Goal: Submit feedback/report problem: Submit feedback/report problem

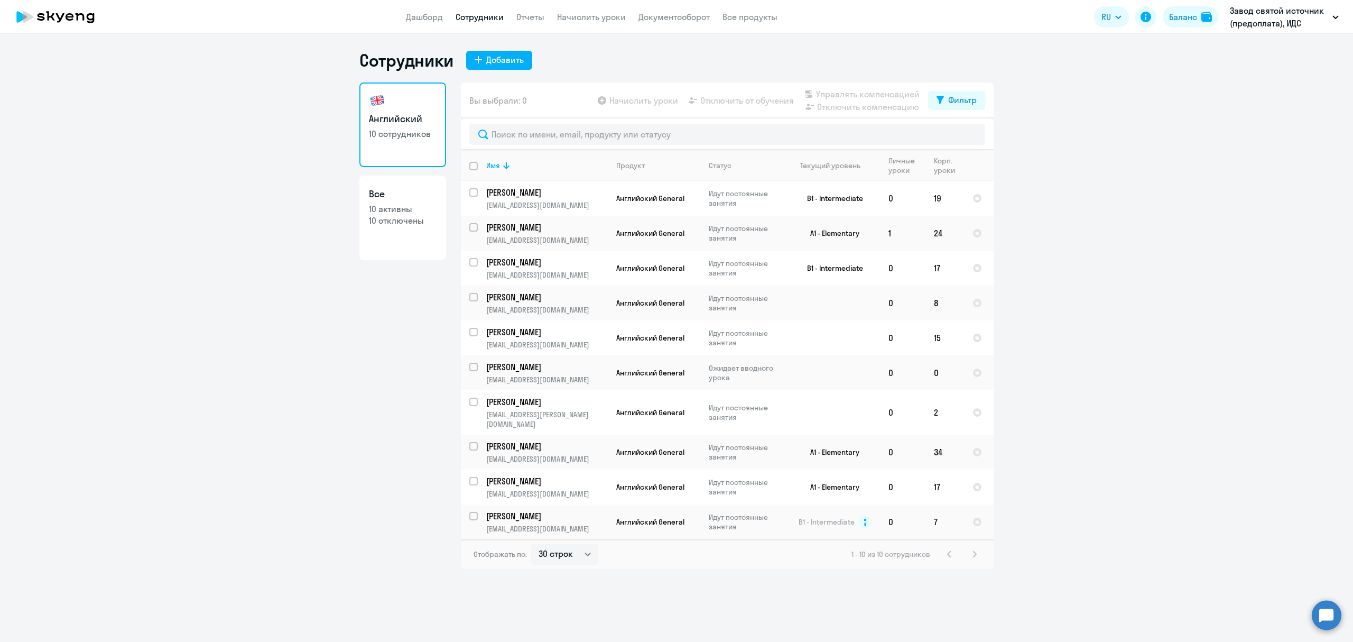
select select "30"
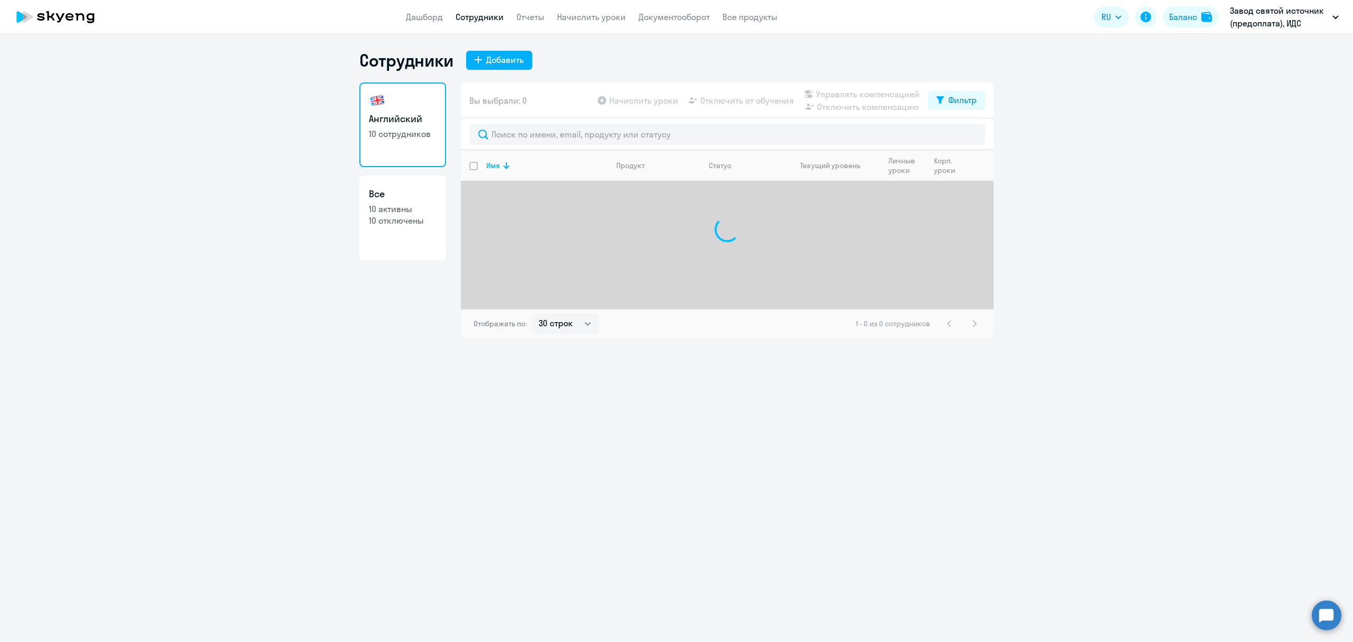
select select "30"
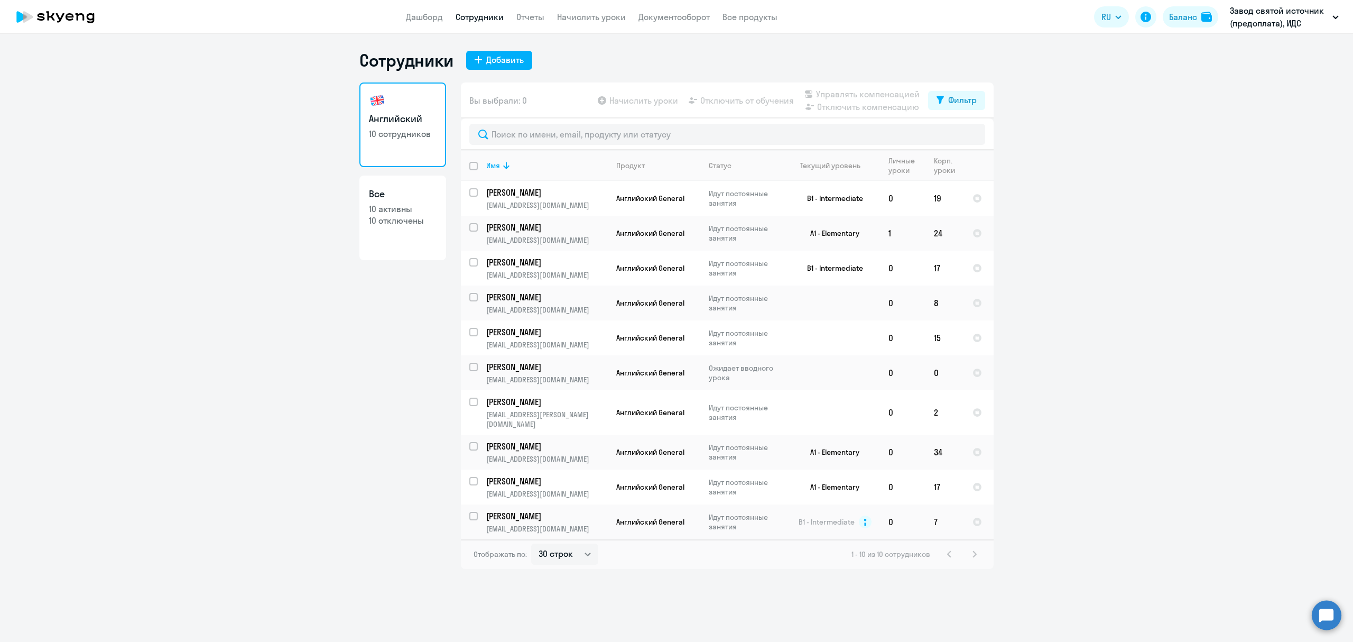
click at [1328, 614] on circle at bounding box center [1327, 615] width 30 height 30
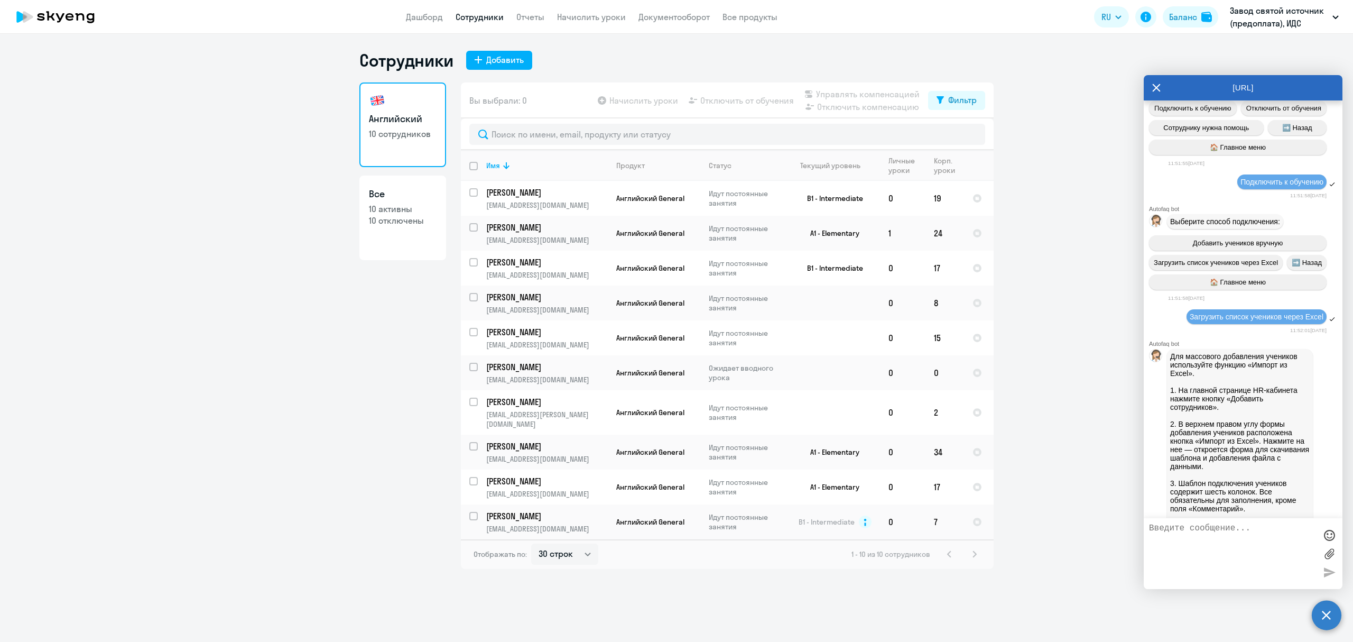
scroll to position [1047, 0]
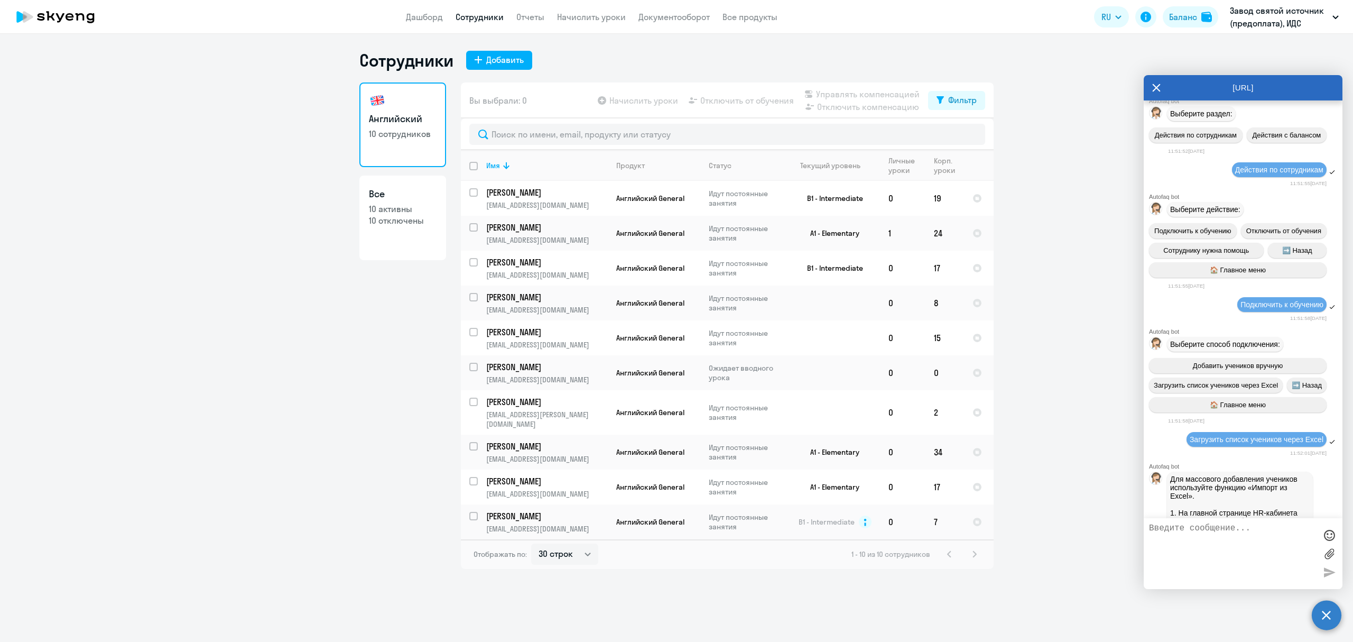
click at [1155, 84] on icon at bounding box center [1156, 87] width 8 height 25
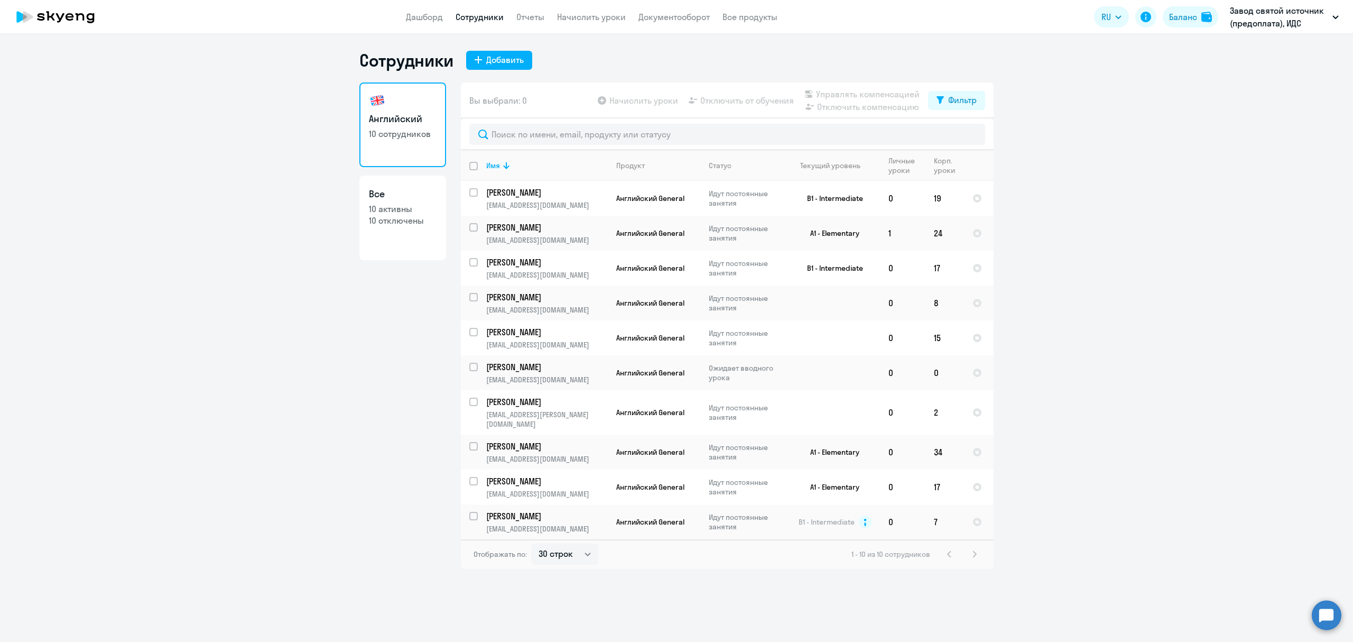
click at [1325, 610] on circle at bounding box center [1327, 615] width 30 height 30
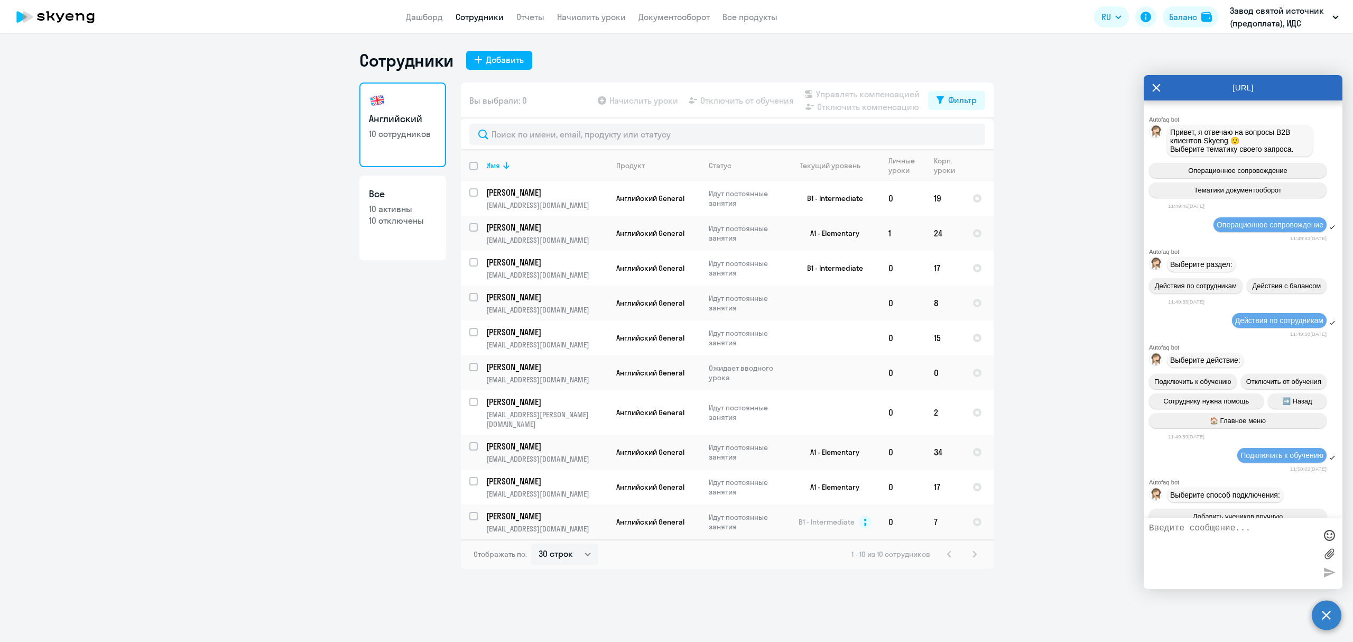
scroll to position [1604, 0]
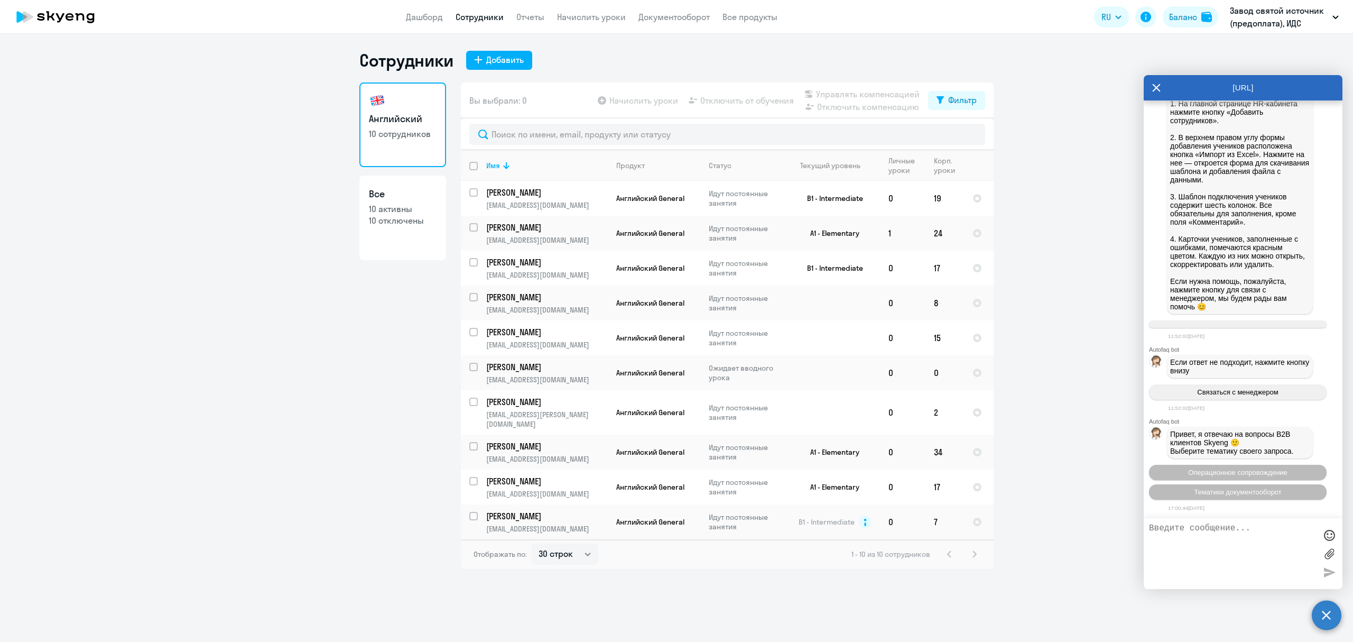
click at [1255, 535] on textarea at bounding box center [1232, 553] width 167 height 60
click at [1244, 476] on span "Операционное сопровождение" at bounding box center [1237, 472] width 99 height 8
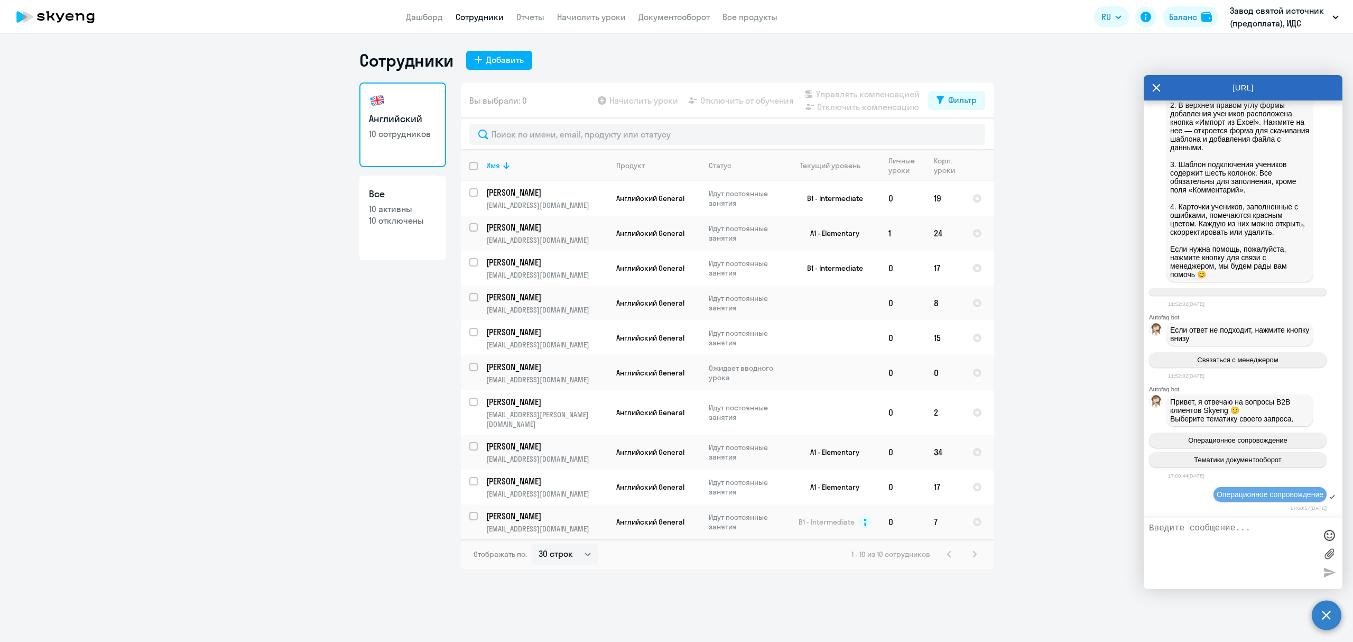
scroll to position [1729, 0]
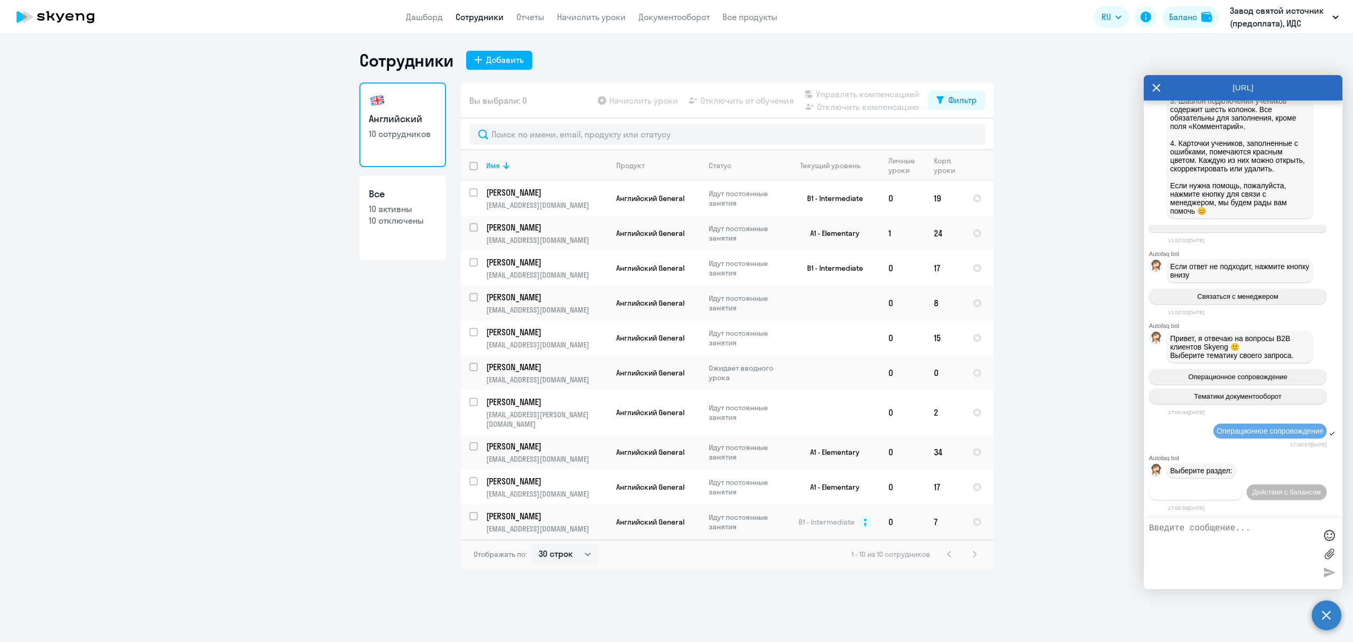
click at [1237, 488] on span "Действия по сотрудникам" at bounding box center [1196, 492] width 82 height 8
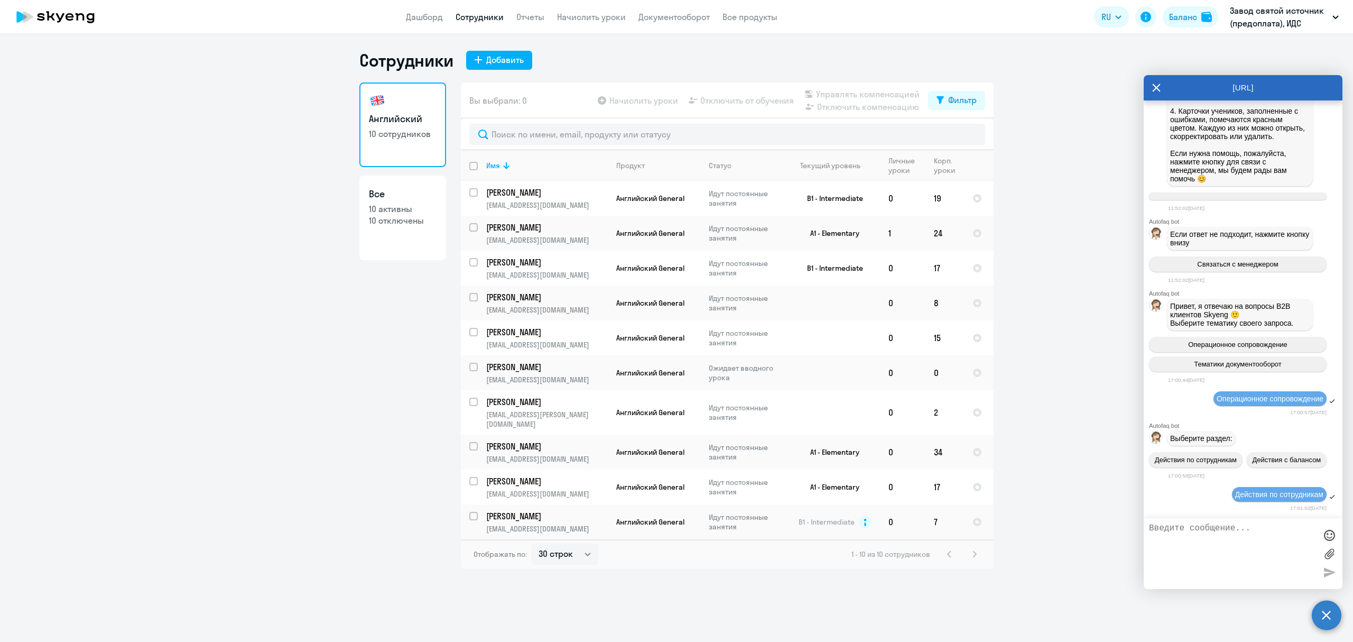
scroll to position [1889, 0]
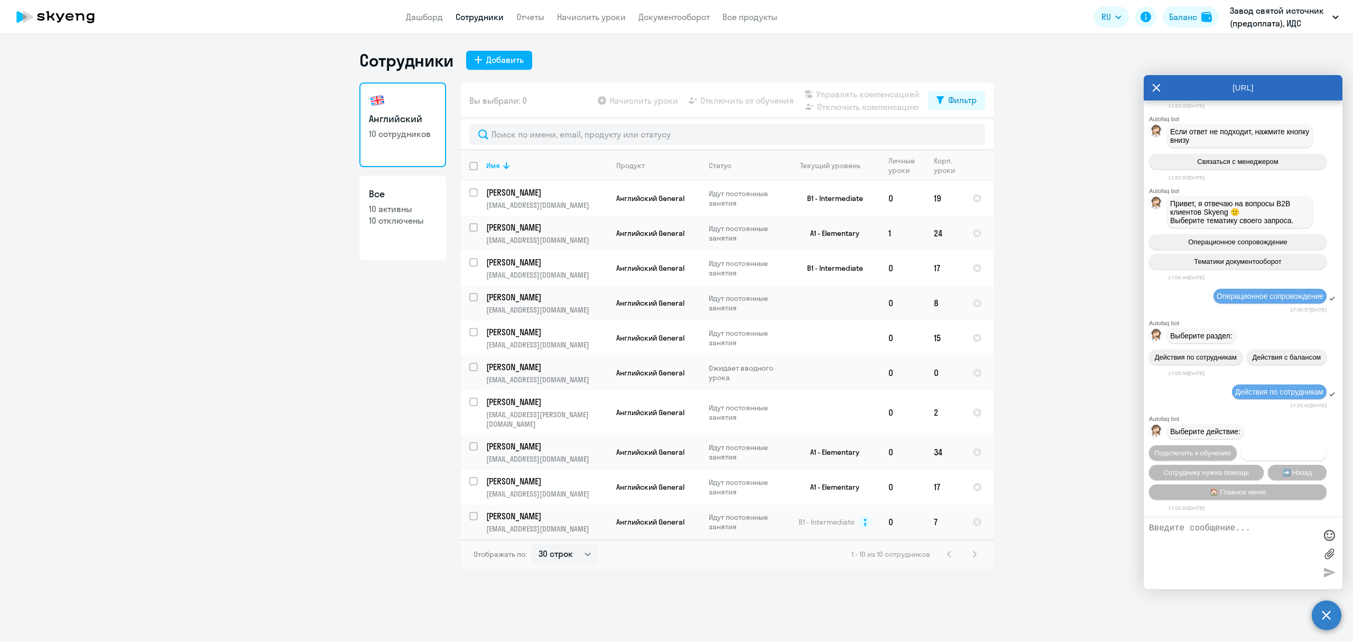
click at [1247, 450] on span "Отключить от обучения" at bounding box center [1284, 453] width 75 height 8
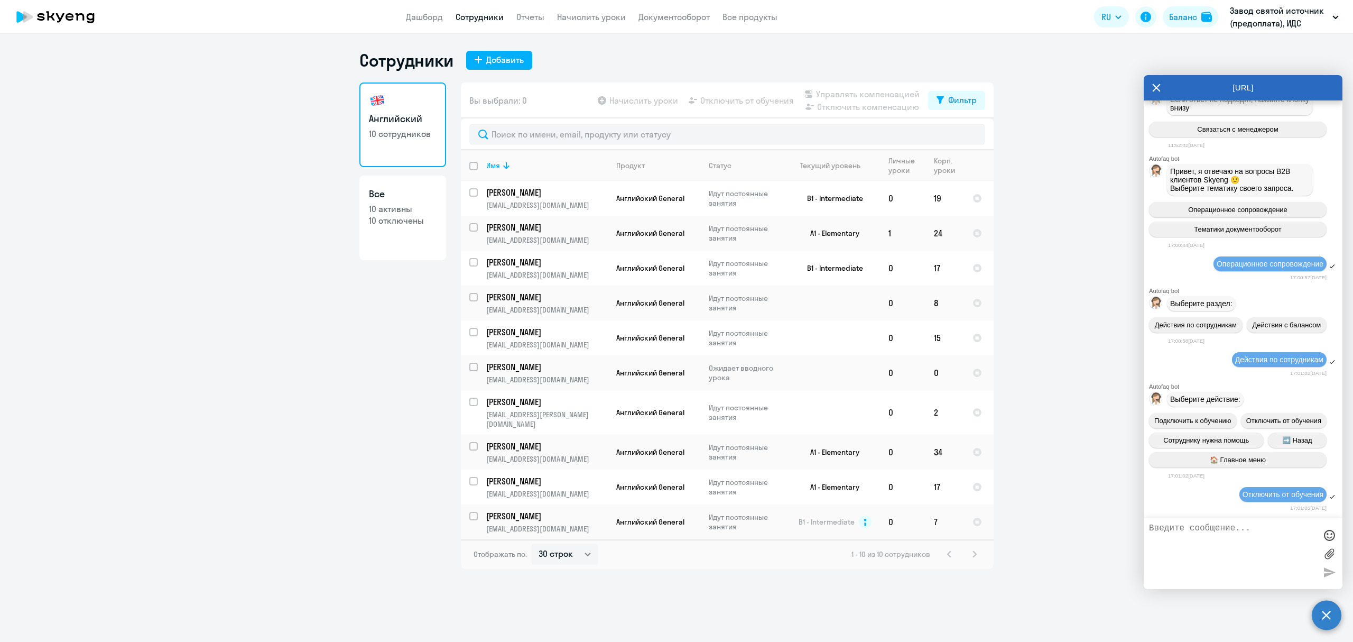
scroll to position [2028, 0]
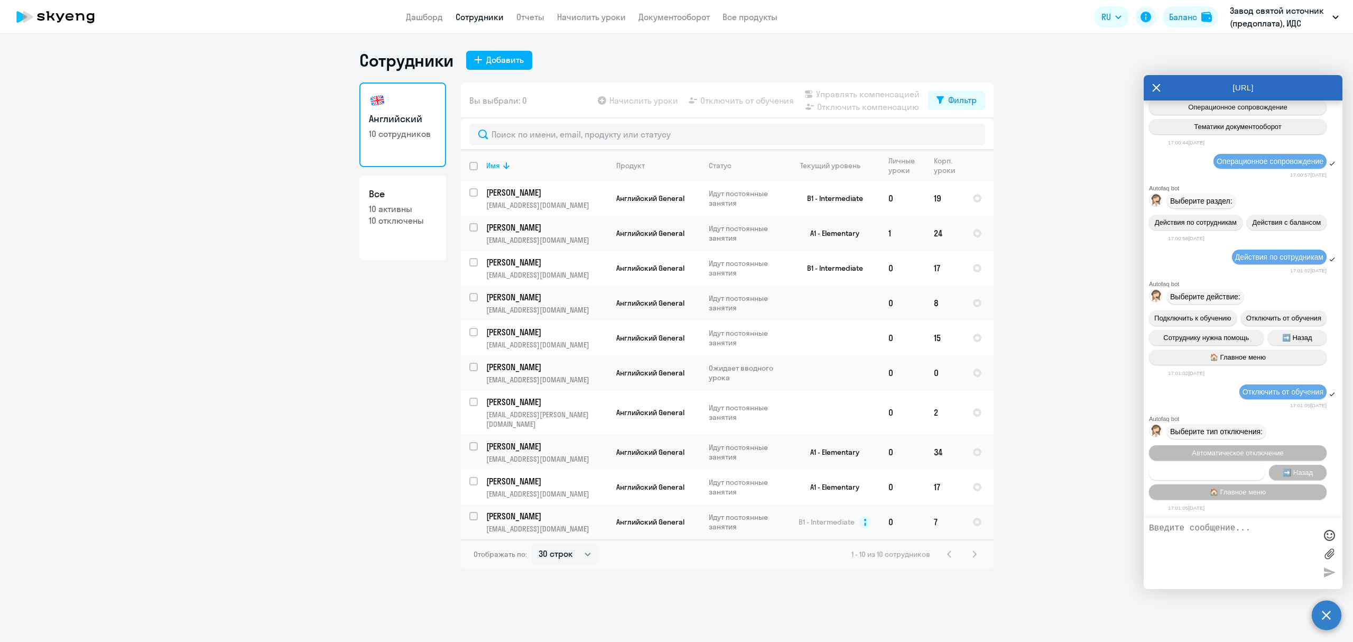
click at [1223, 468] on span "Запланировать отключение" at bounding box center [1207, 472] width 88 height 8
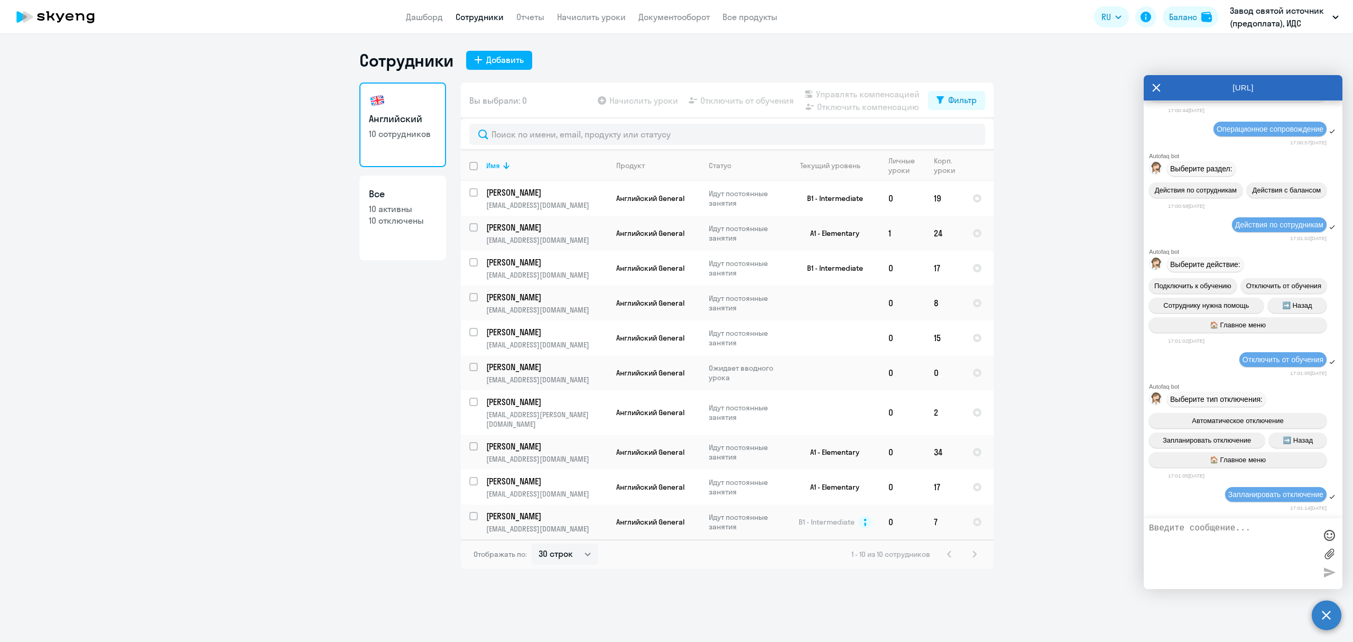
scroll to position [2062, 0]
click at [1204, 530] on textarea at bounding box center [1232, 553] width 167 height 60
click at [1282, 528] on textarea "Прошу отключить сотрудника от обучения" at bounding box center [1232, 553] width 167 height 60
click at [1290, 536] on textarea "Прошу отключить сотрудника [PERSON_NAME] от обучения" at bounding box center [1232, 553] width 167 height 60
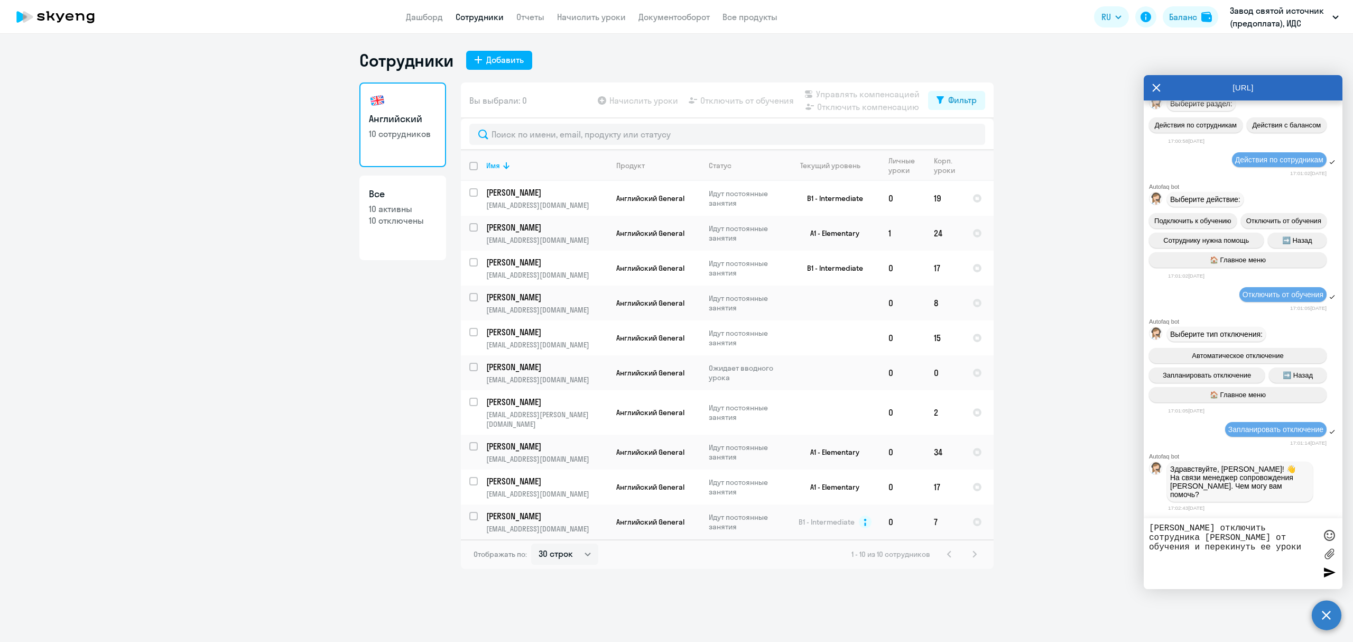
scroll to position [2121, 0]
click at [1271, 548] on textarea "[PERSON_NAME] отключить сотрудника [PERSON_NAME] от обучения и перекинуть ее ур…" at bounding box center [1232, 553] width 167 height 60
paste textarea "[PERSON_NAME]"
click at [1249, 550] on textarea "[PERSON_NAME] отключить сотрудника [PERSON_NAME] от обучения и перекинуть ее ур…" at bounding box center [1232, 553] width 167 height 60
click at [1217, 563] on textarea "[PERSON_NAME] отключить сотрудника [PERSON_NAME] от обучения и перекинуть ее ур…" at bounding box center [1232, 553] width 167 height 60
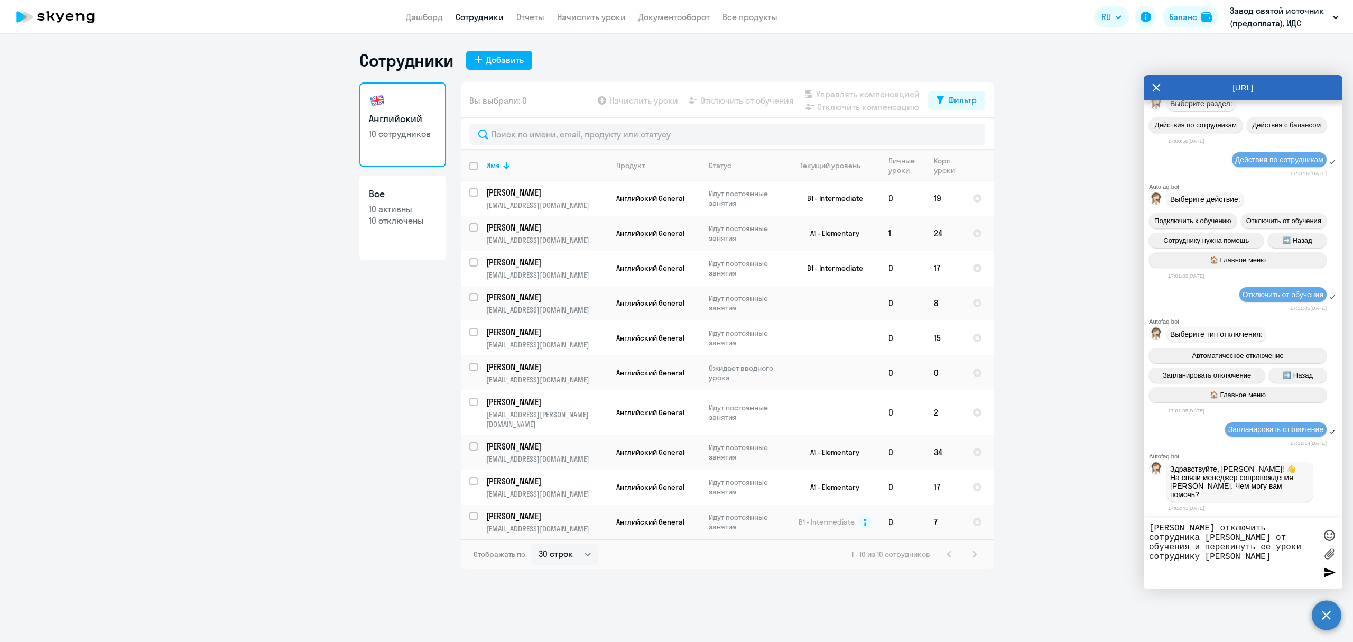
click at [1188, 535] on textarea "[PERSON_NAME] отключить сотрудника [PERSON_NAME] от обучения и перекинуть ее ур…" at bounding box center [1232, 553] width 167 height 60
click at [1219, 538] on textarea "[PERSON_NAME] отключить сотрудника [PERSON_NAME] от обучения и перекинуть ее ур…" at bounding box center [1232, 553] width 167 height 60
drag, startPoint x: 1327, startPoint y: 574, endPoint x: 1245, endPoint y: 561, distance: 82.5
click at [1268, 571] on div "[PERSON_NAME] отключить сотрудника [PERSON_NAME] от обучения и перекинуть ее ур…" at bounding box center [1243, 553] width 199 height 71
click at [1248, 549] on textarea "[PERSON_NAME] отключить сотрудника [PERSON_NAME] от обучения и перекинуть ее ур…" at bounding box center [1232, 553] width 167 height 60
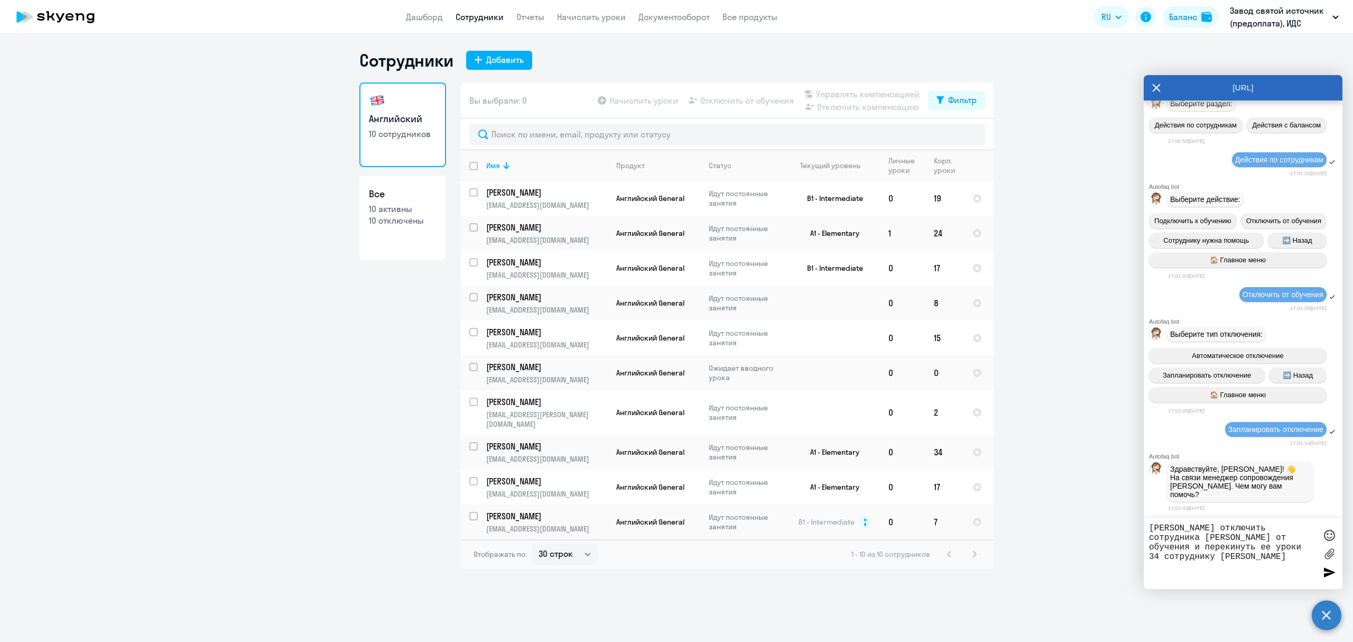
type textarea "[PERSON_NAME] отключить сотрудника [PERSON_NAME] от обучения и перекинуть ее ур…"
click at [1331, 571] on div at bounding box center [1330, 572] width 16 height 16
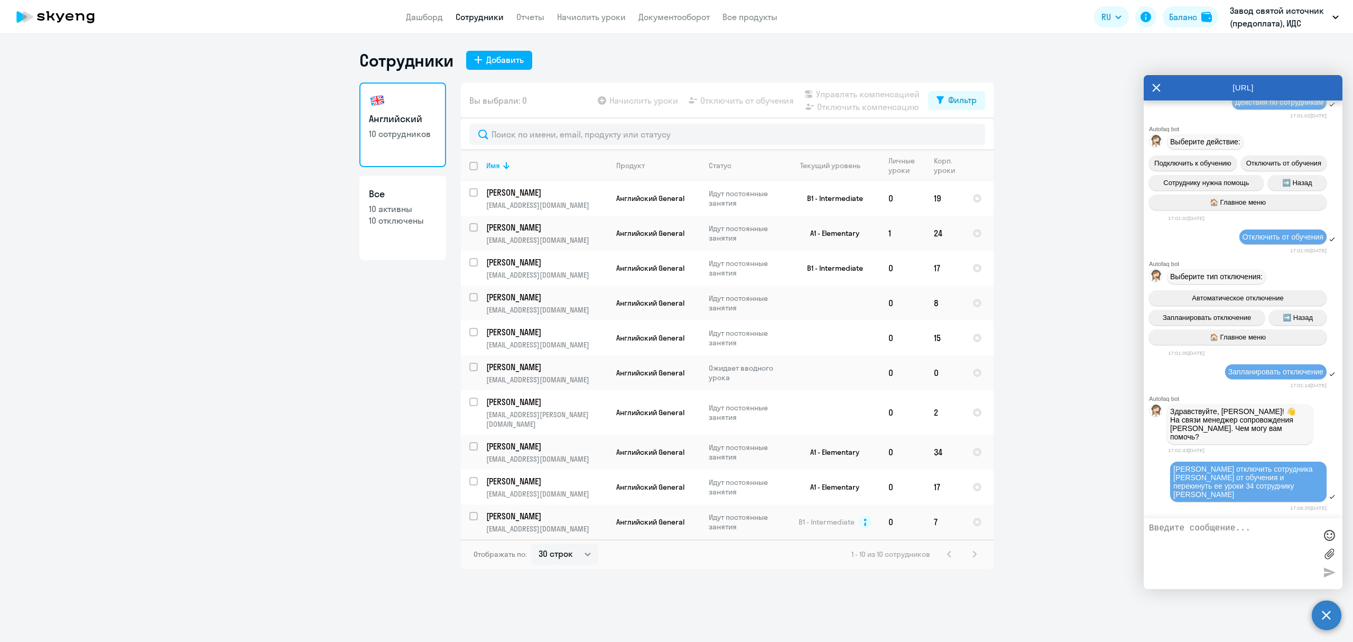
scroll to position [2179, 0]
click at [575, 15] on link "Начислить уроки" at bounding box center [591, 17] width 69 height 11
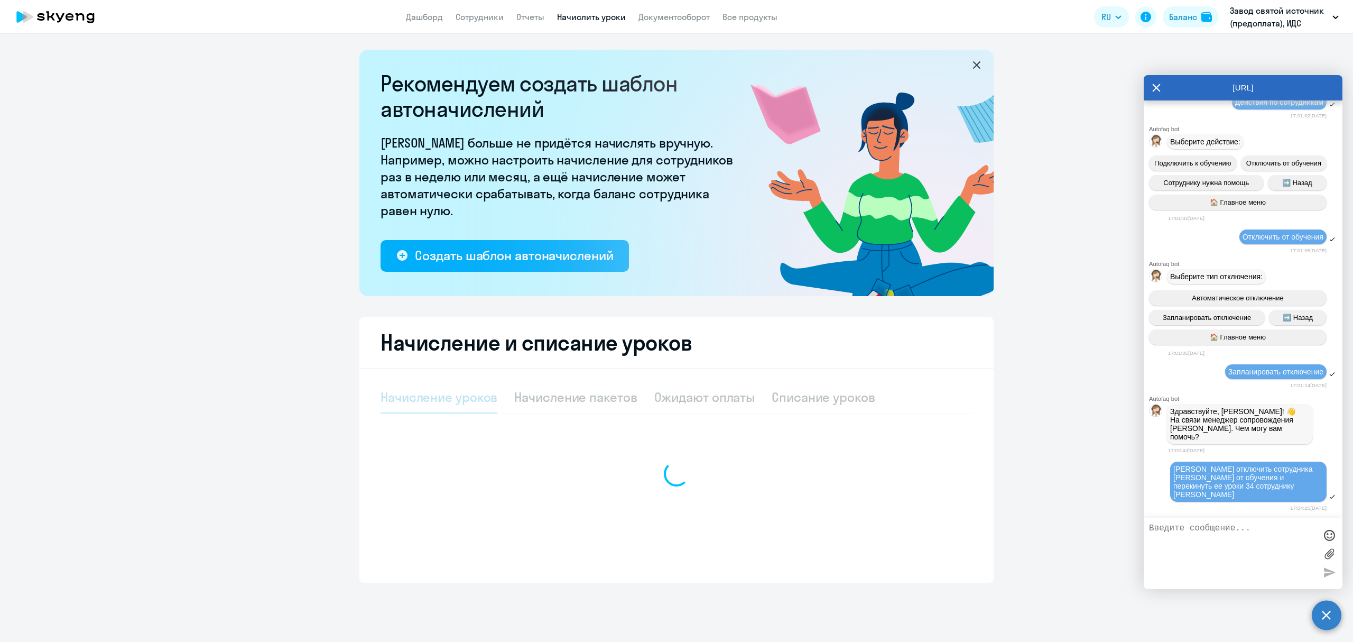
select select "10"
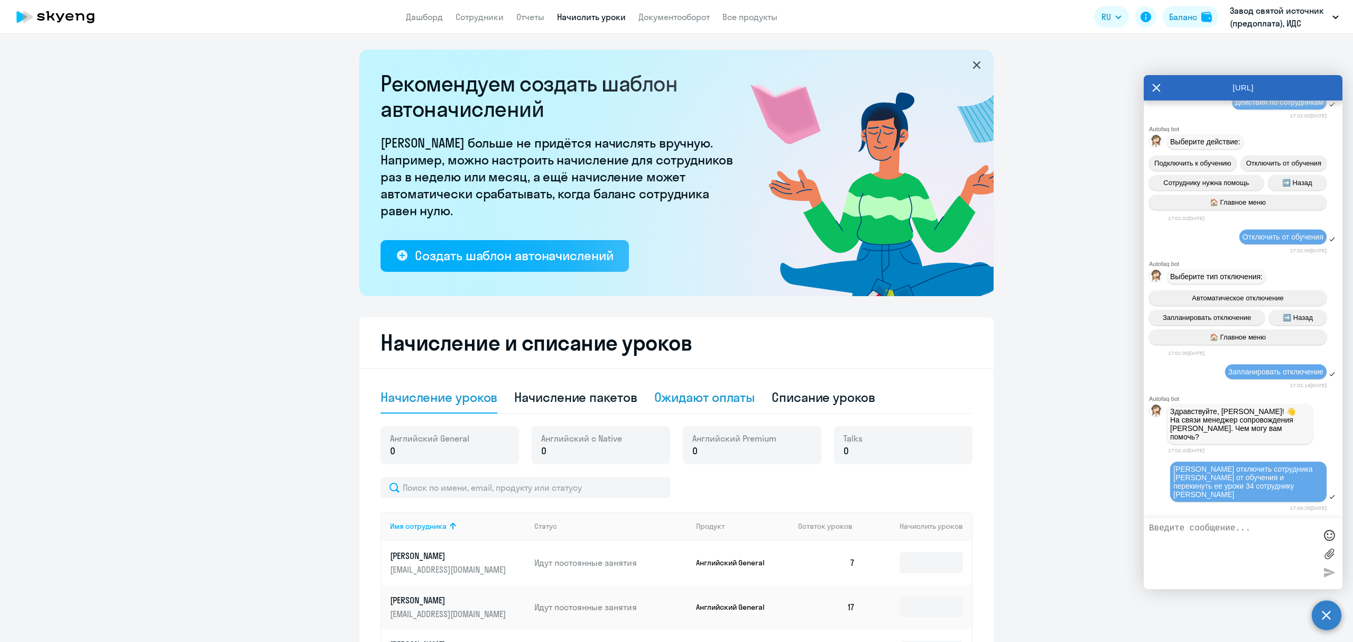
click at [711, 403] on div "Ожидают оплаты" at bounding box center [704, 397] width 101 height 17
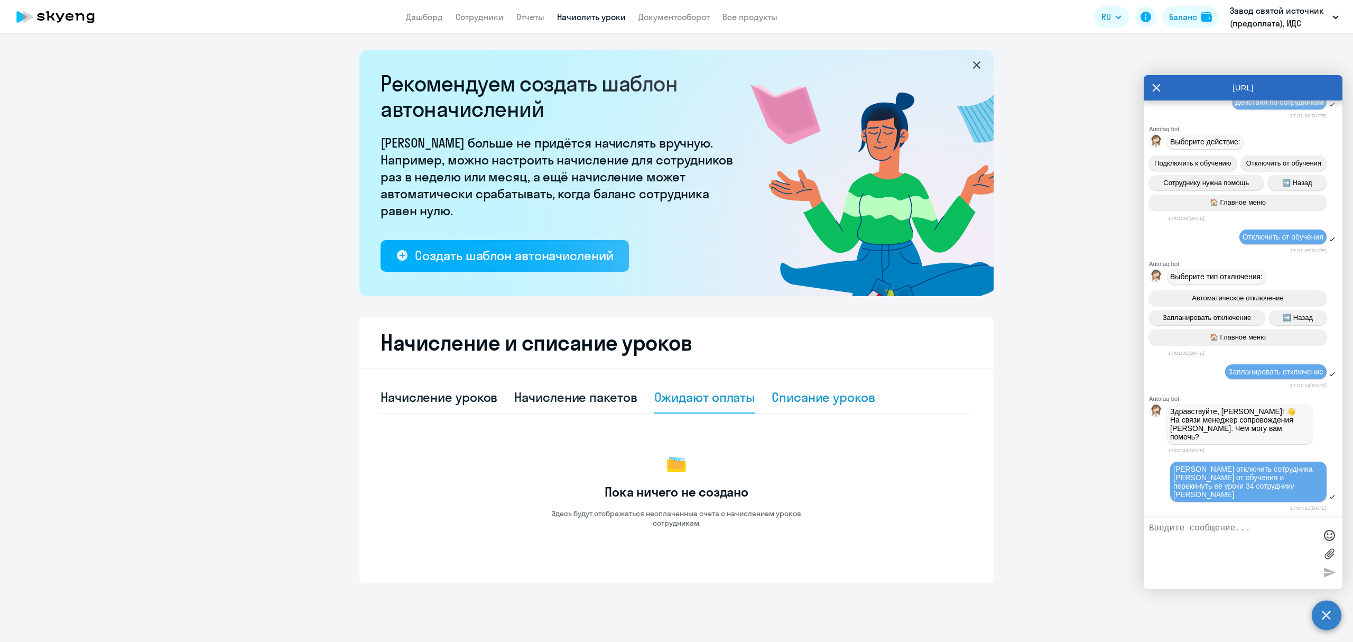
click at [812, 389] on div "Списание уроков" at bounding box center [824, 397] width 104 height 17
select select "10"
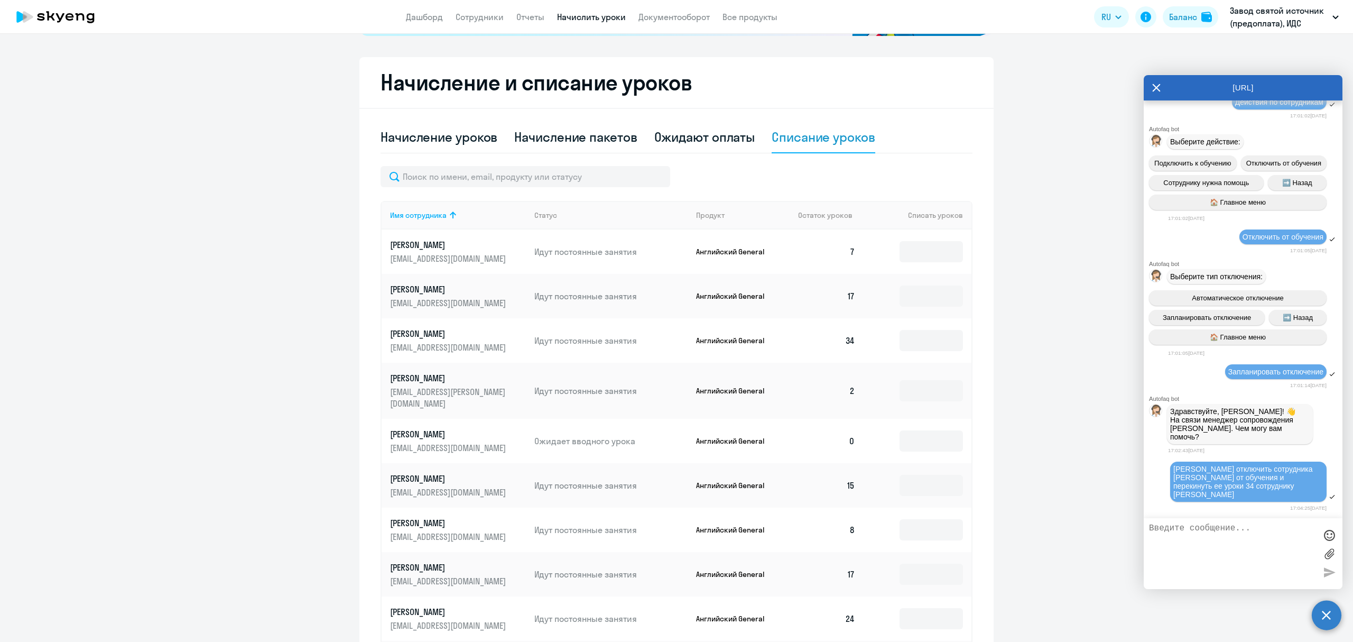
scroll to position [169, 0]
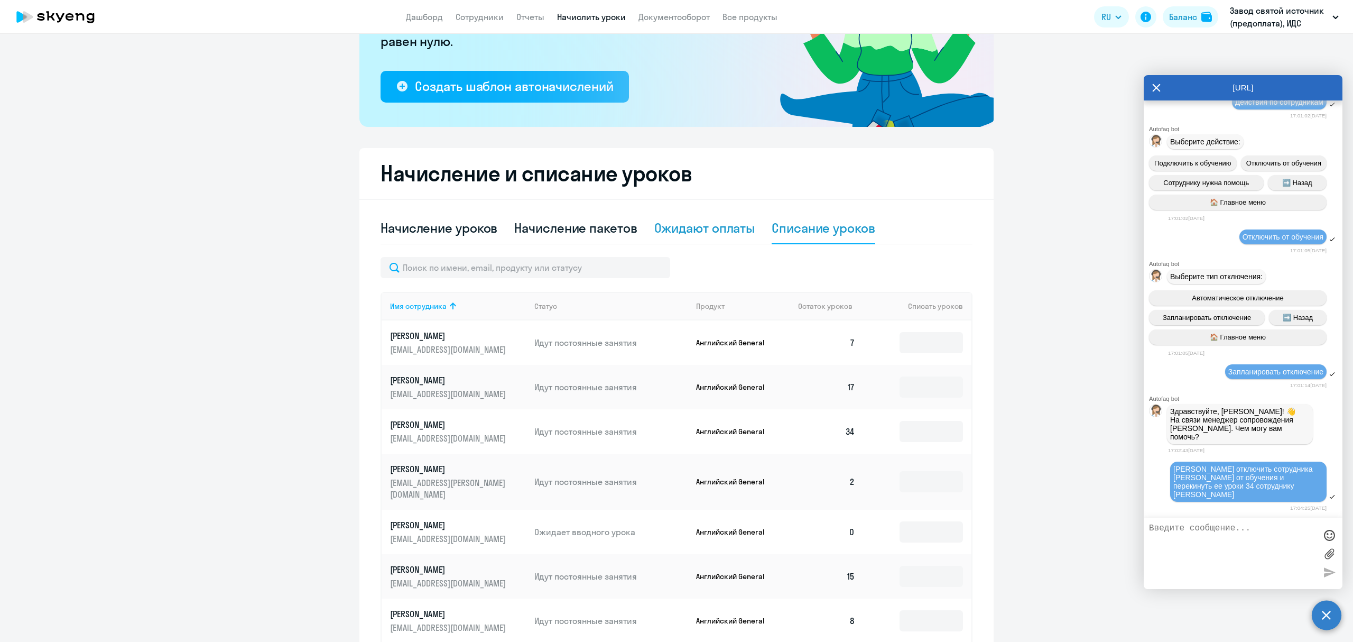
click at [717, 229] on div "Ожидают оплаты" at bounding box center [704, 227] width 101 height 17
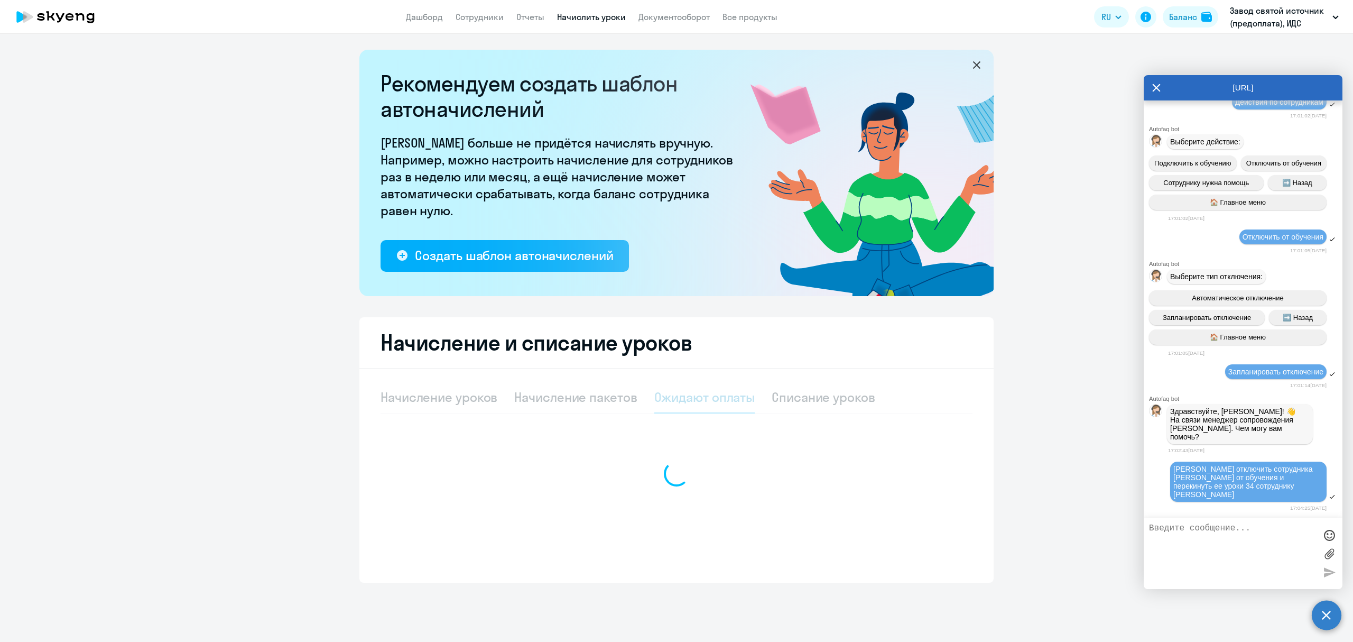
scroll to position [0, 0]
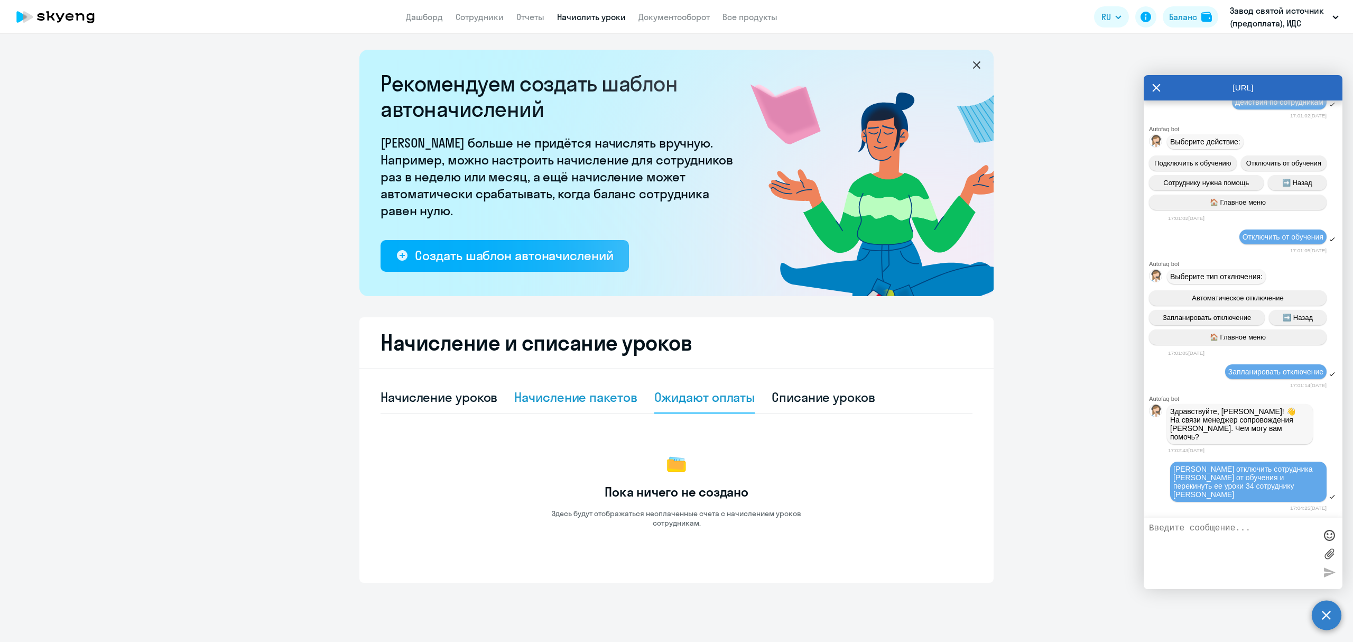
click at [590, 393] on div "Начисление пакетов" at bounding box center [575, 397] width 123 height 17
select select "10"
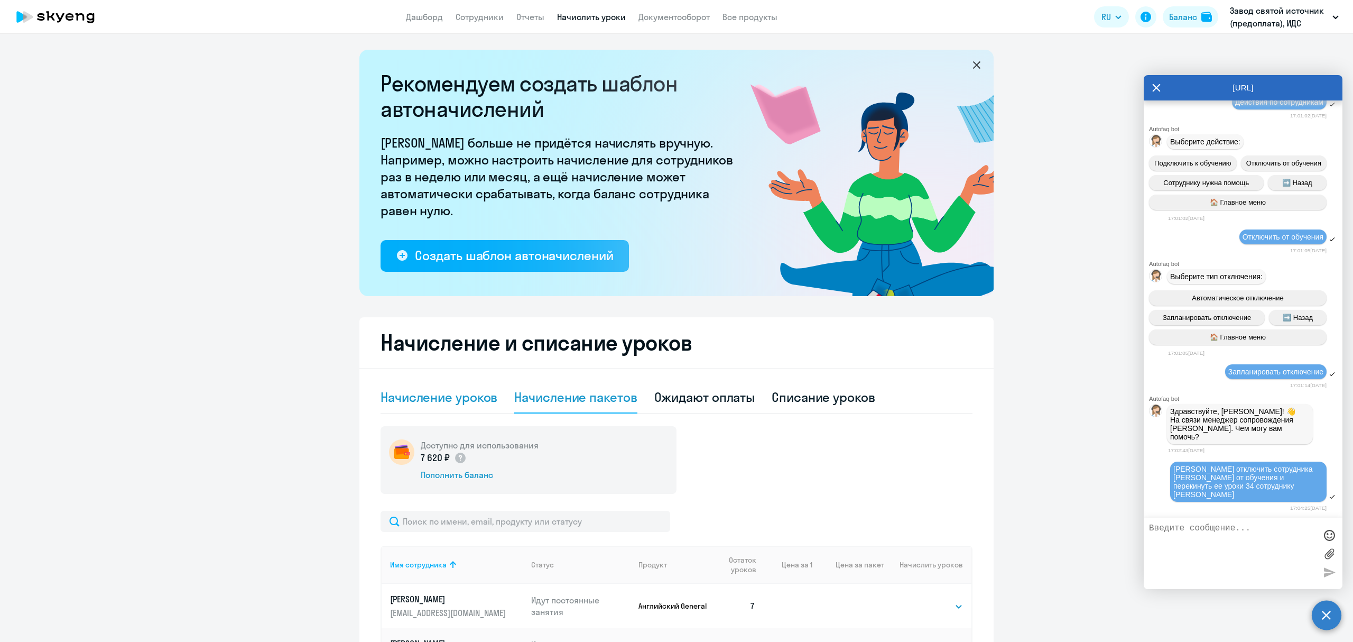
click at [448, 400] on div "Начисление уроков" at bounding box center [439, 397] width 117 height 17
select select "10"
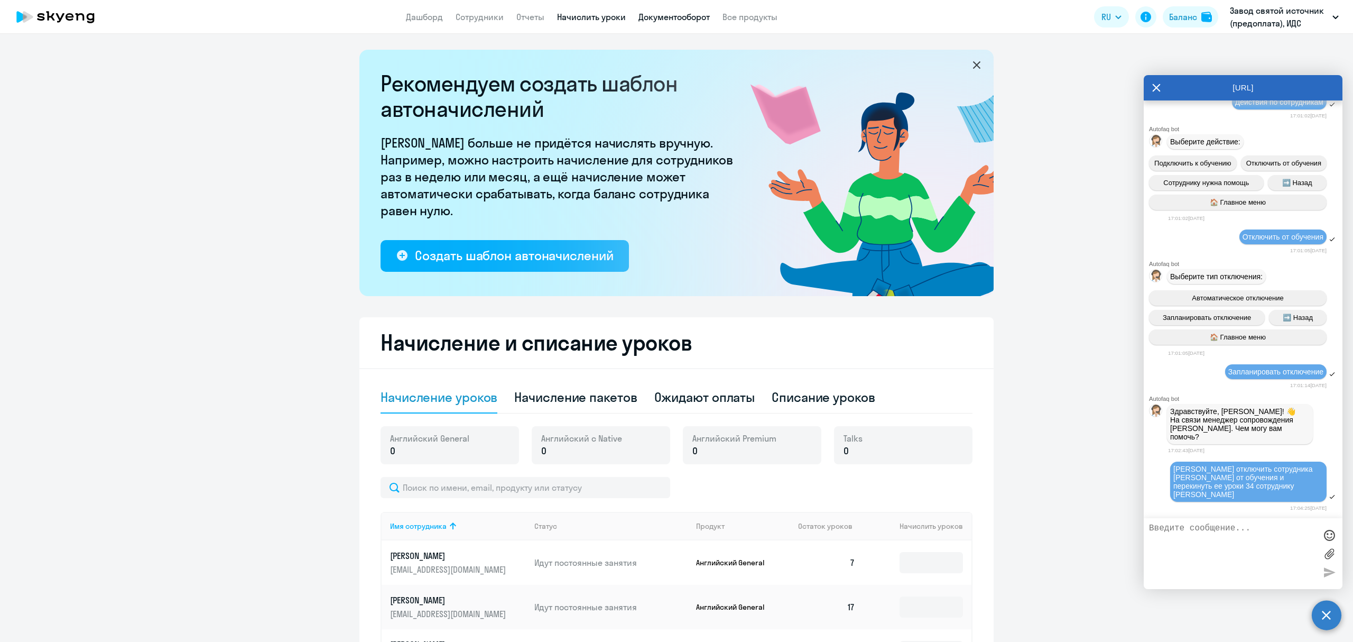
click at [679, 15] on link "Документооборот" at bounding box center [674, 17] width 71 height 11
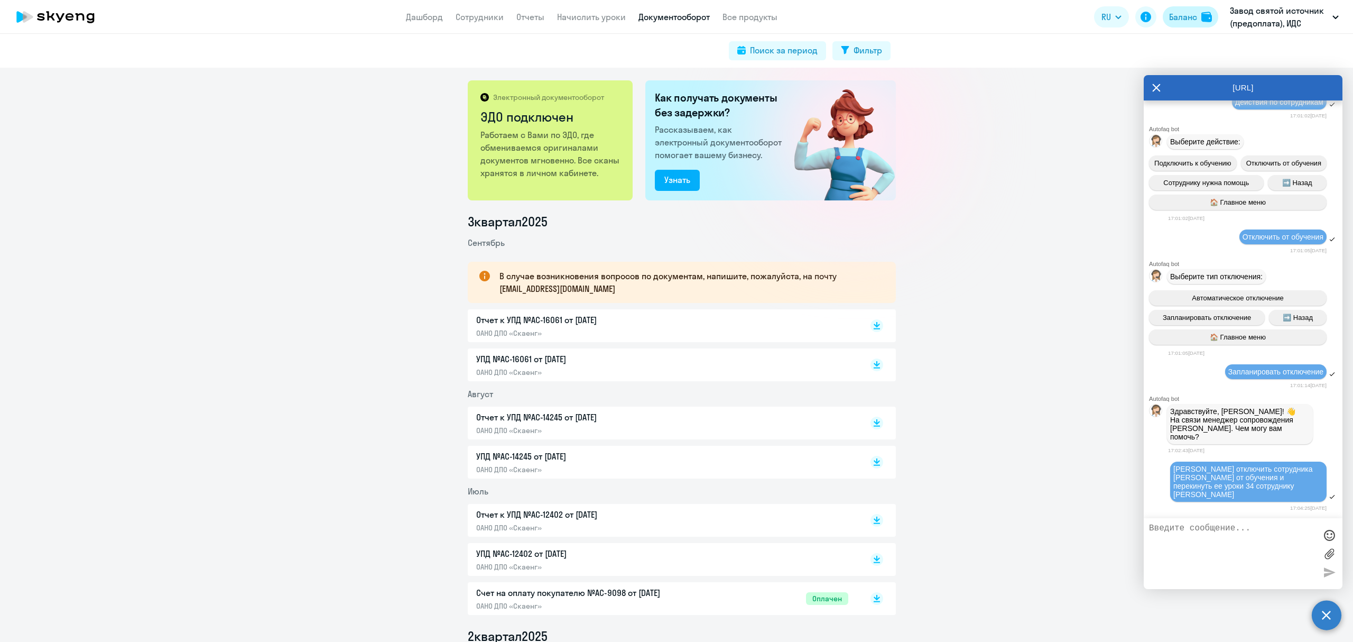
click at [1195, 15] on div "Баланс" at bounding box center [1183, 17] width 28 height 13
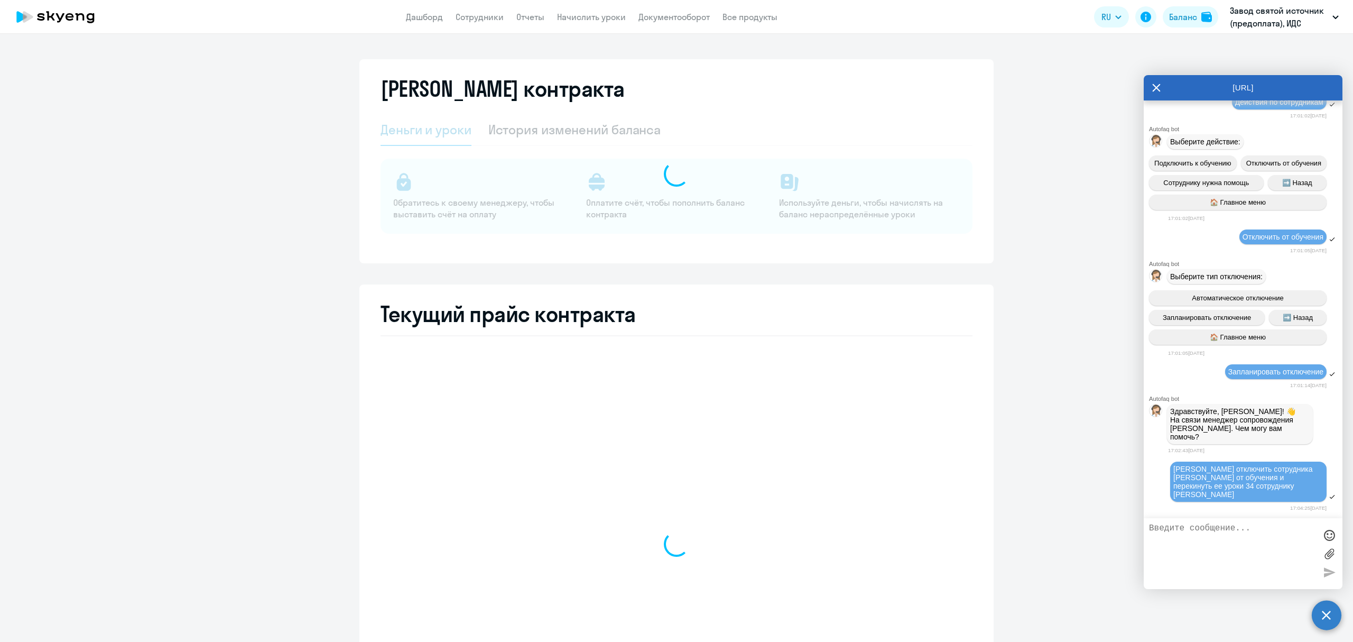
select select "english_adult_not_native_speaker"
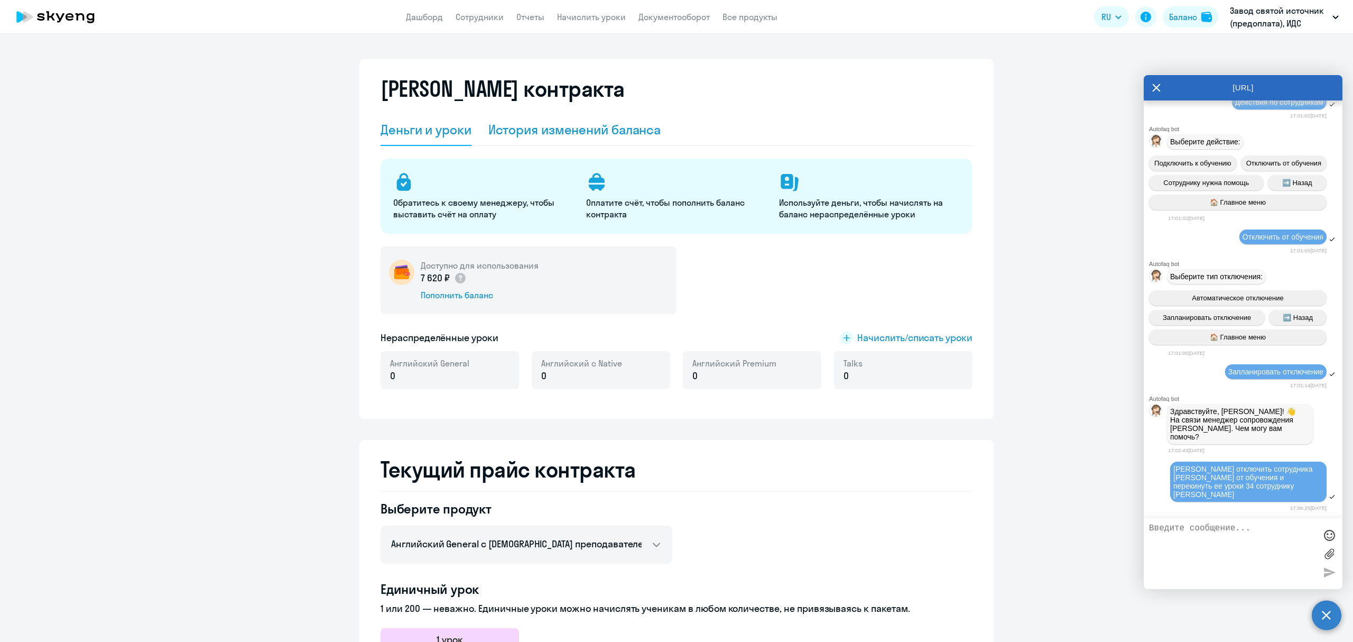
click at [605, 129] on div "История изменений баланса" at bounding box center [574, 129] width 173 height 17
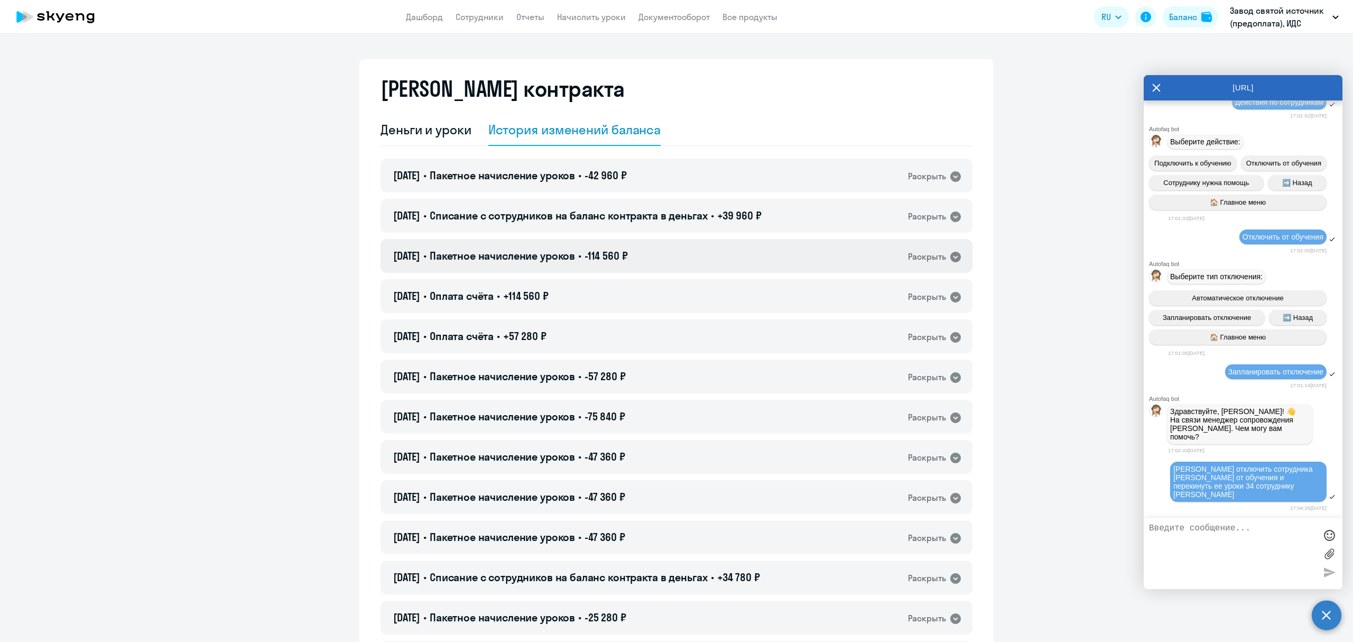
click at [550, 254] on span "Пакетное начисление уроков" at bounding box center [502, 255] width 145 height 13
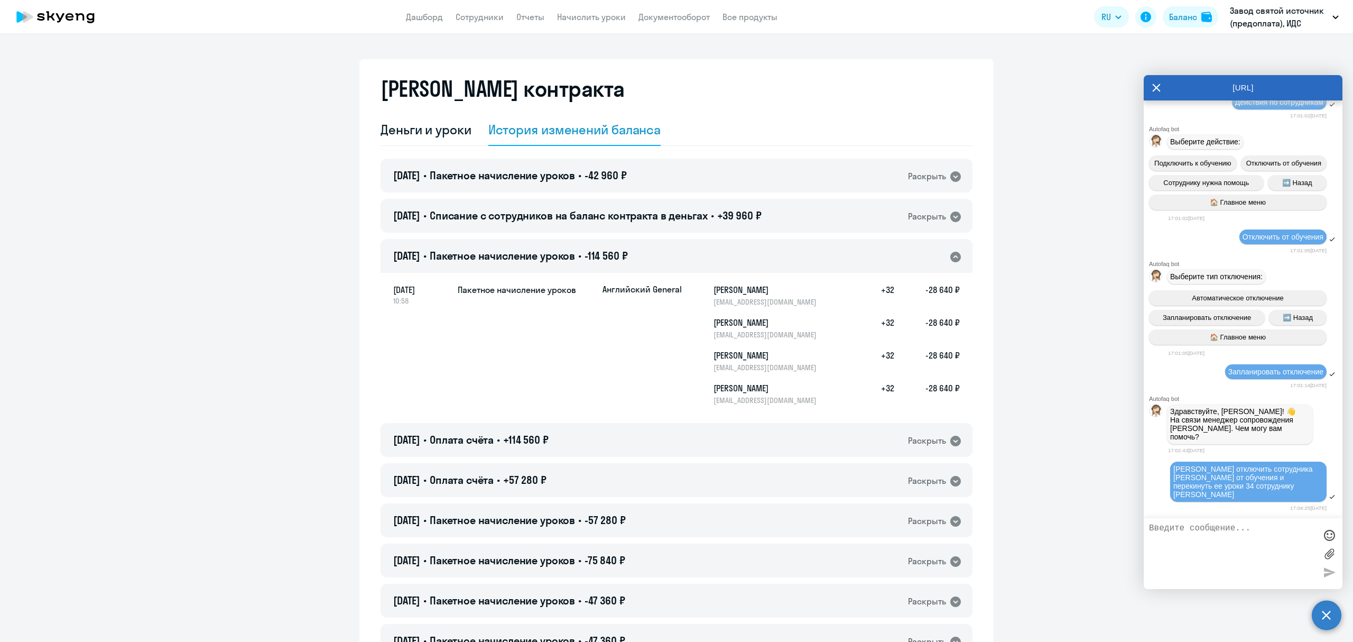
click at [950, 257] on icon at bounding box center [955, 257] width 13 height 13
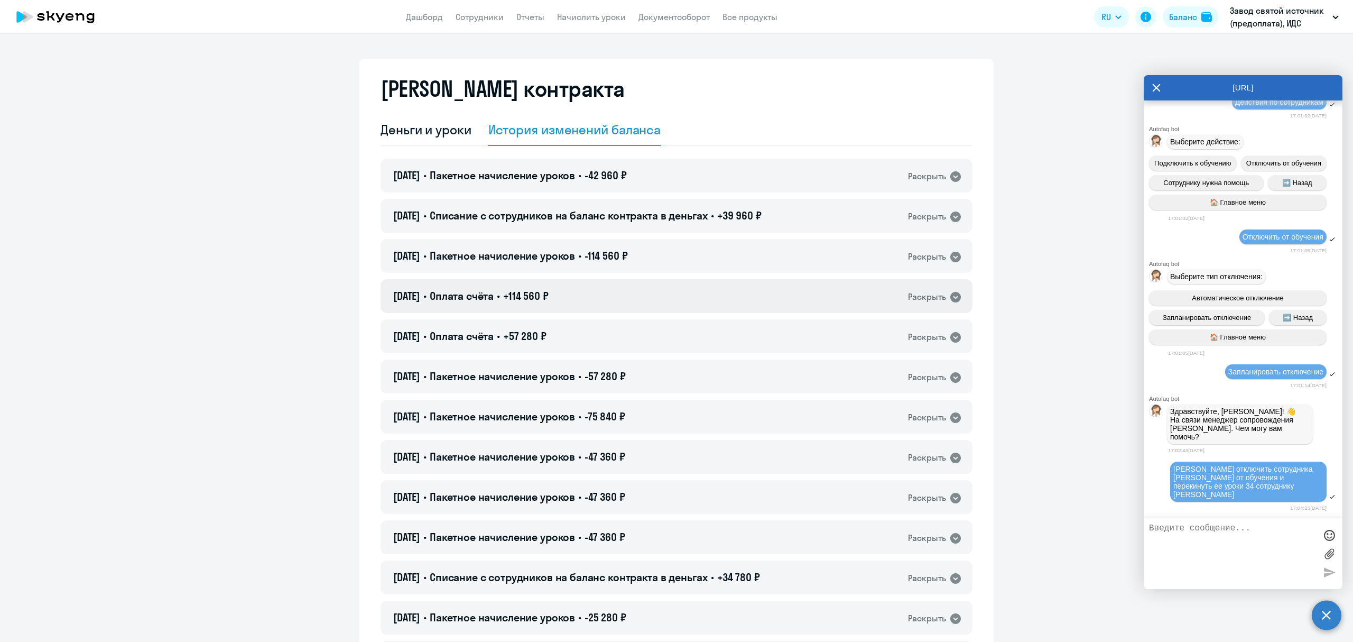
click at [949, 297] on icon at bounding box center [955, 297] width 13 height 13
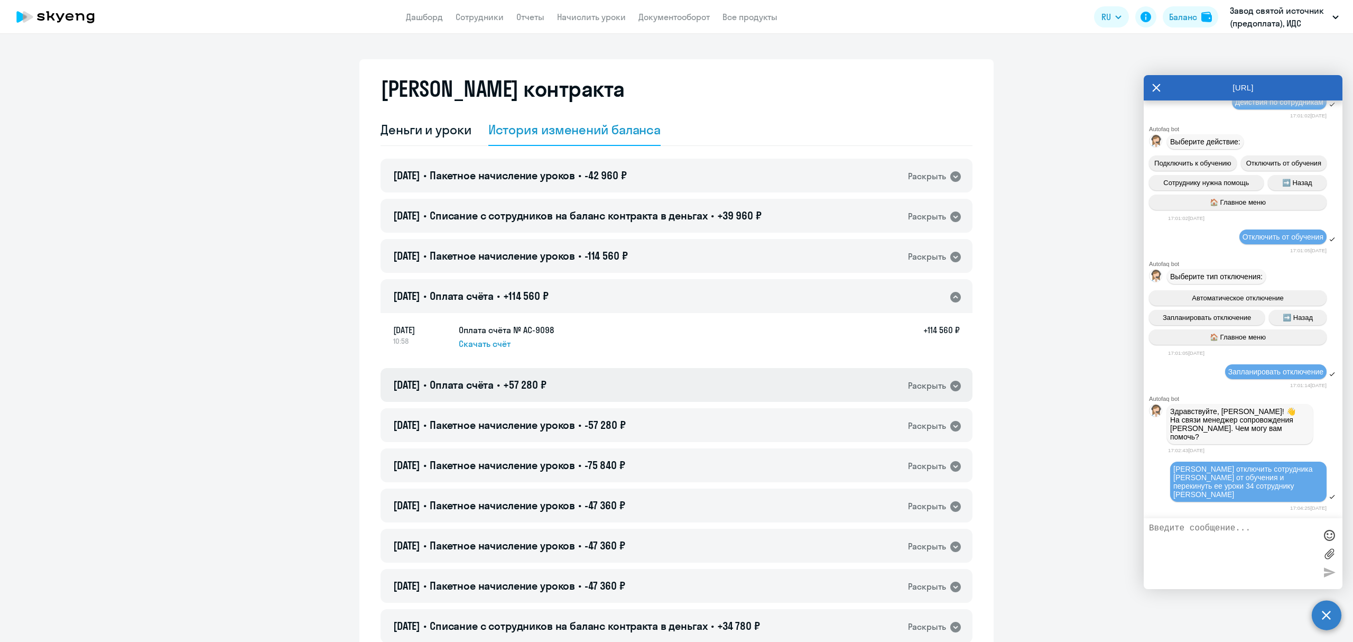
click at [952, 387] on icon at bounding box center [955, 386] width 11 height 11
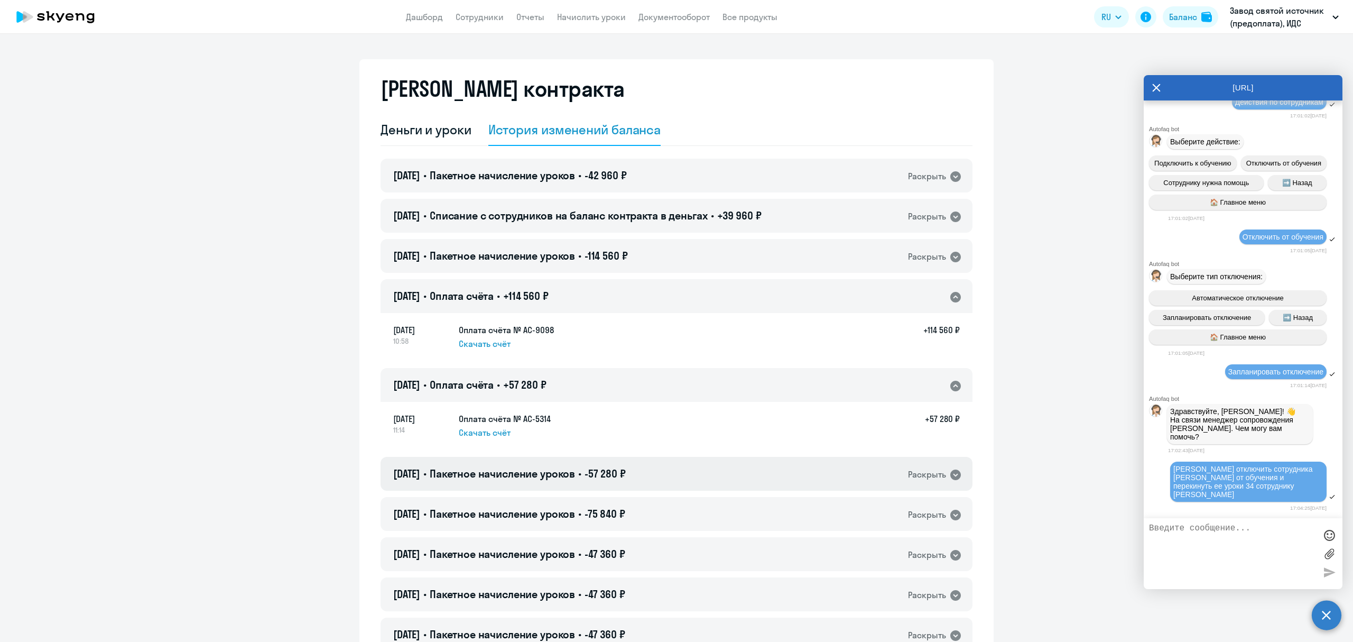
click at [950, 476] on icon at bounding box center [955, 474] width 11 height 11
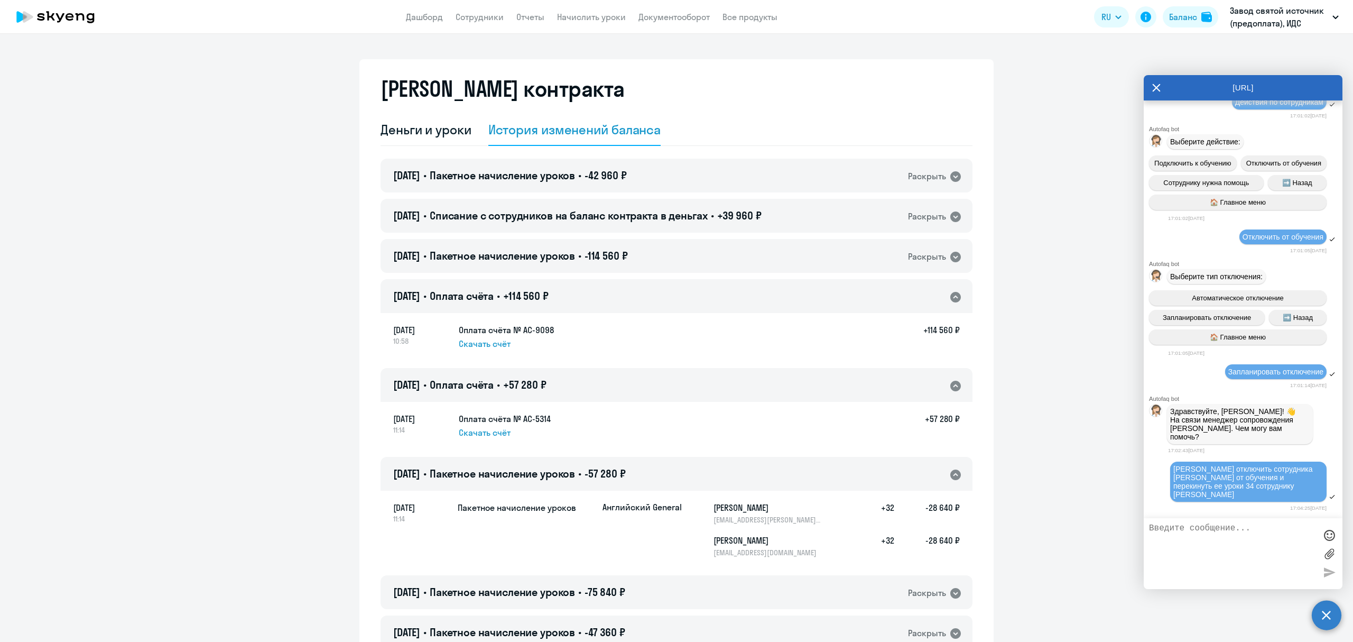
drag, startPoint x: 1052, startPoint y: 309, endPoint x: 1076, endPoint y: 184, distance: 127.1
click at [1159, 85] on icon at bounding box center [1156, 87] width 8 height 25
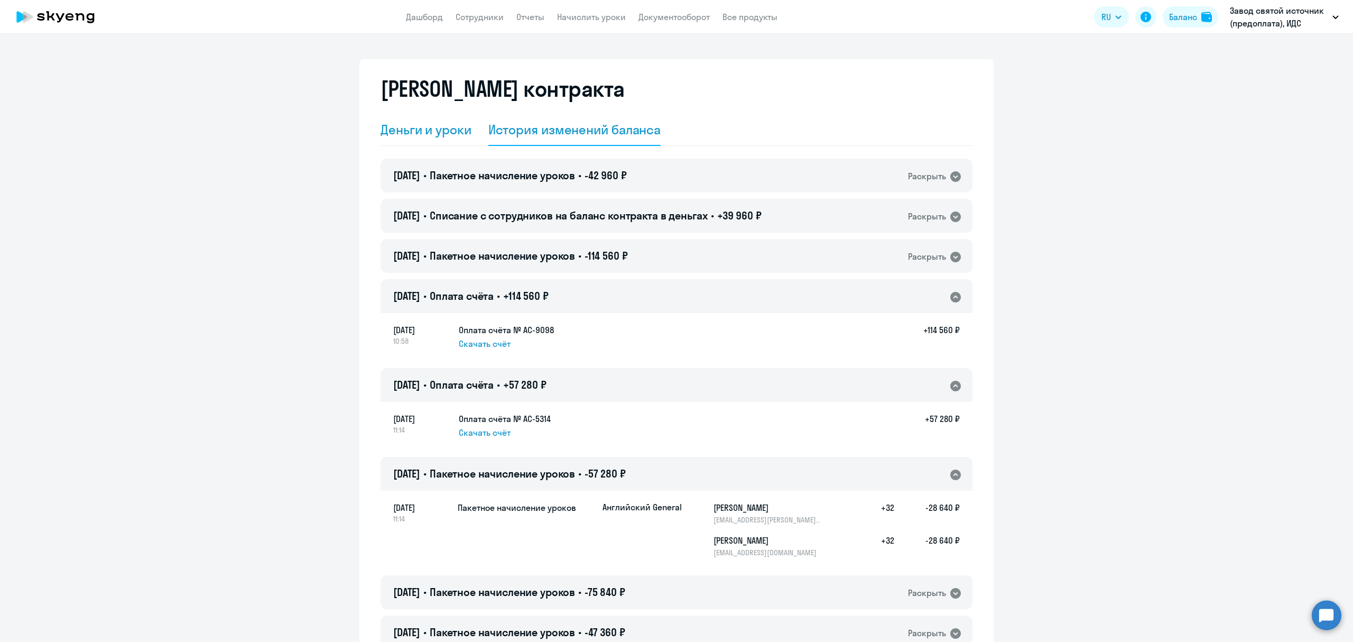
click at [432, 134] on div "Деньги и уроки" at bounding box center [426, 129] width 91 height 17
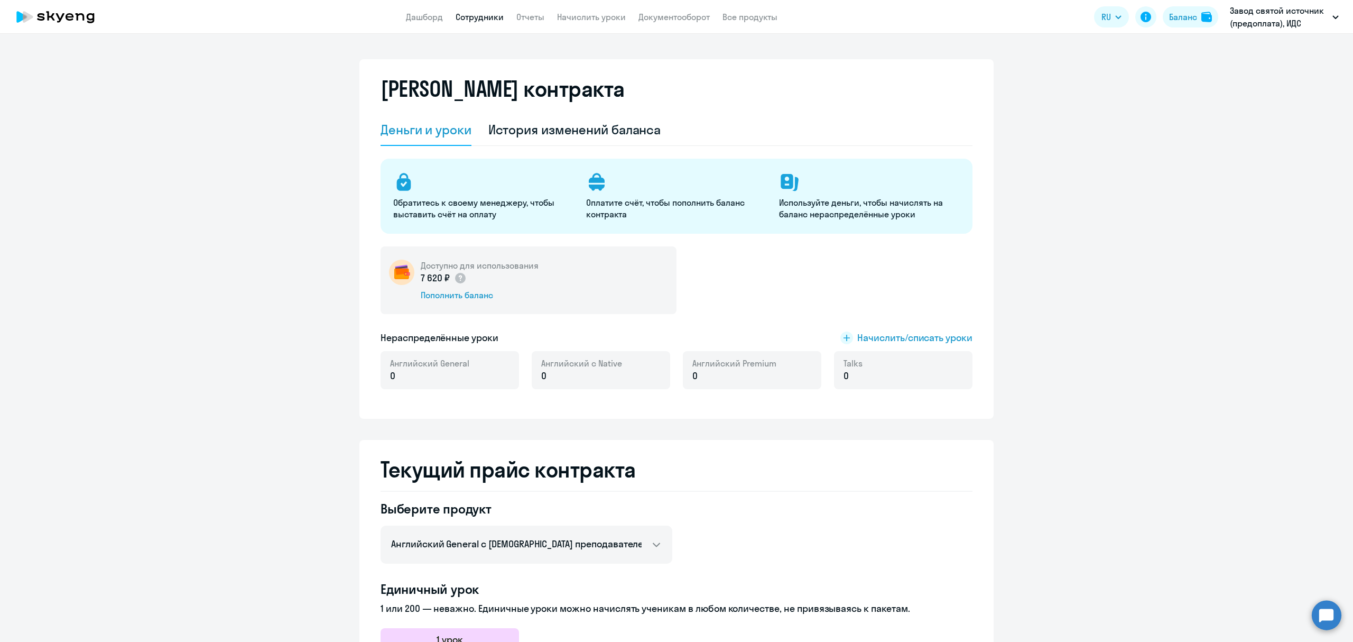
click at [483, 16] on link "Сотрудники" at bounding box center [480, 17] width 48 height 11
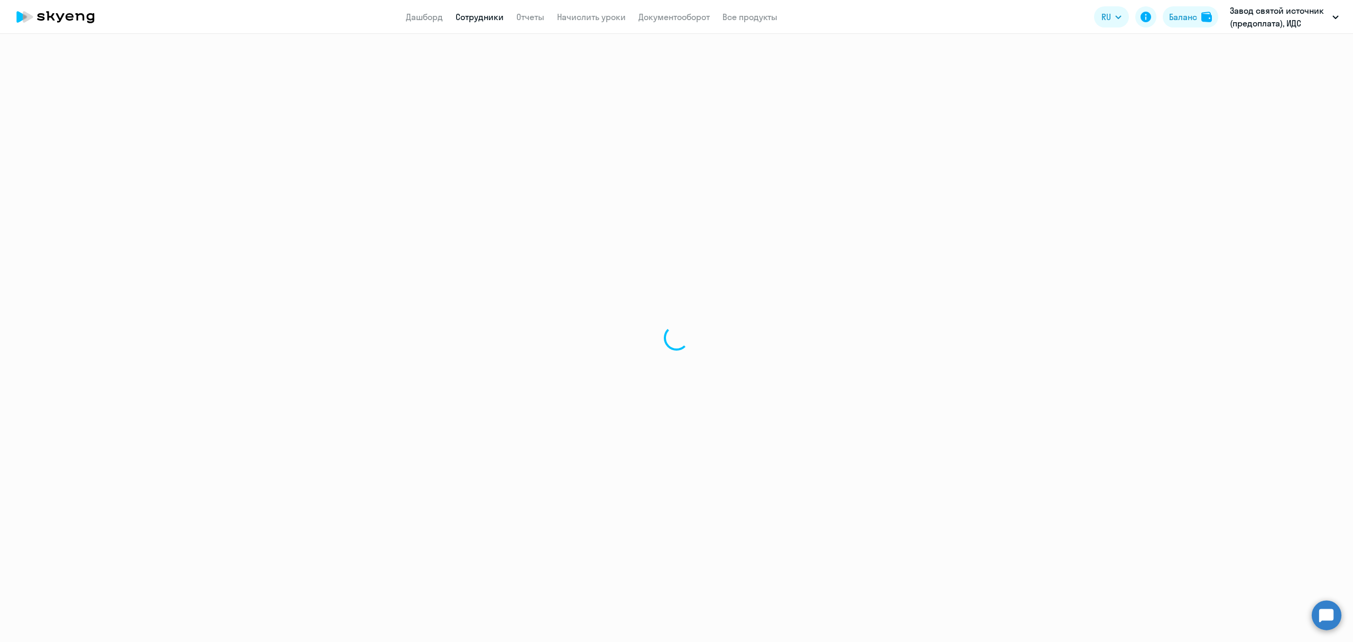
select select "30"
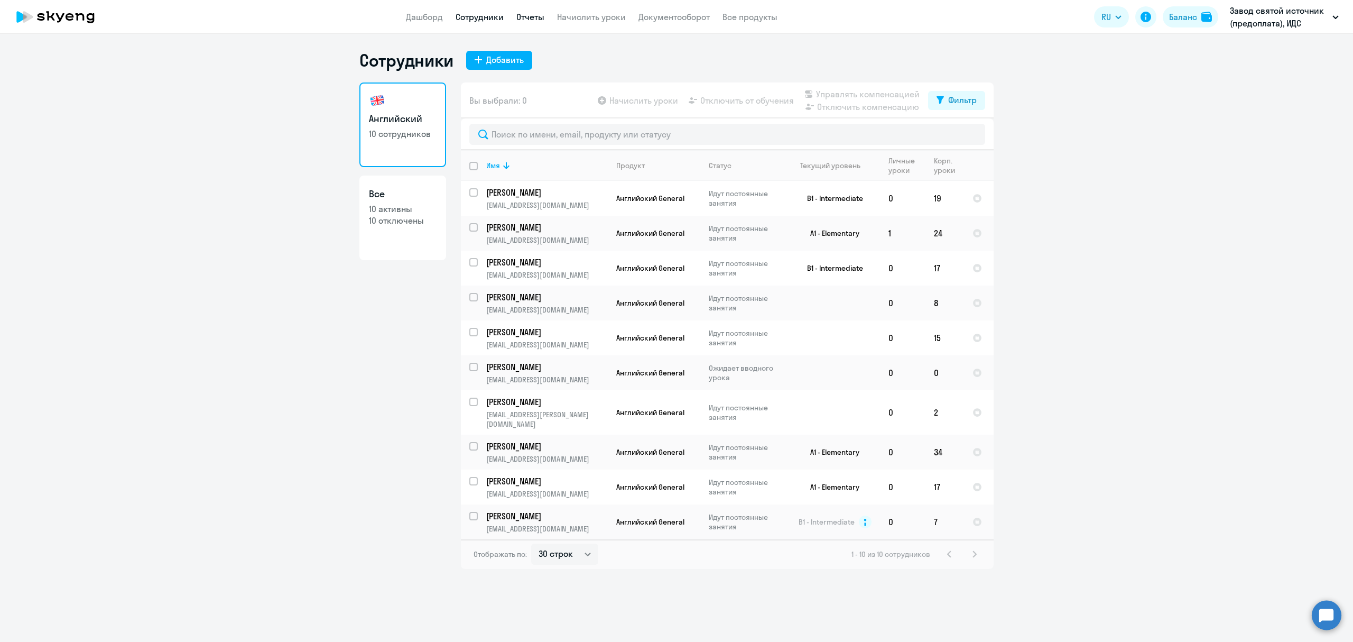
click at [531, 19] on link "Отчеты" at bounding box center [530, 17] width 28 height 11
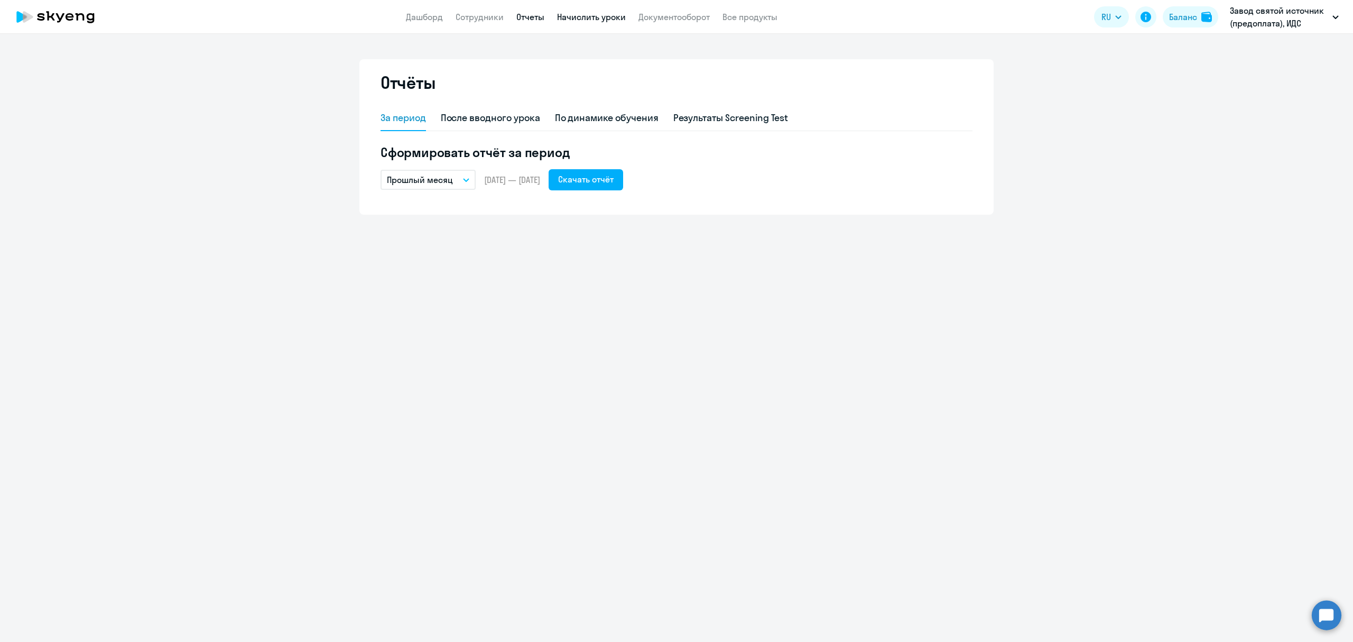
click at [567, 15] on link "Начислить уроки" at bounding box center [591, 17] width 69 height 11
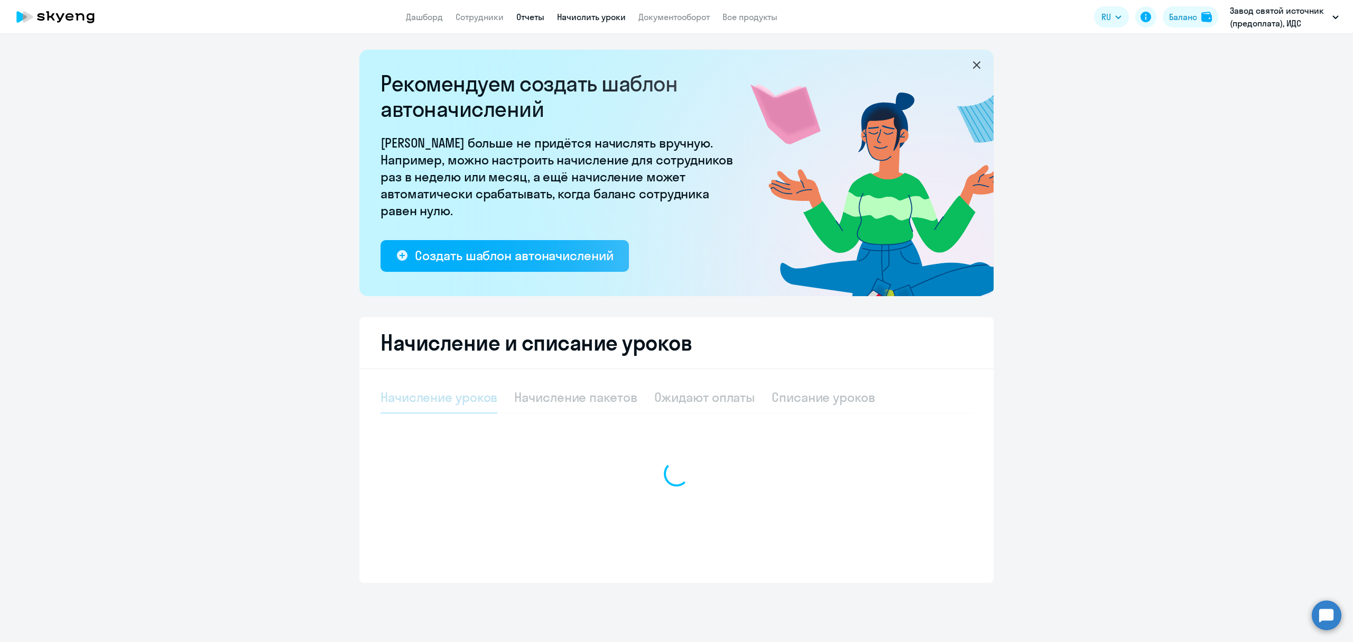
select select "10"
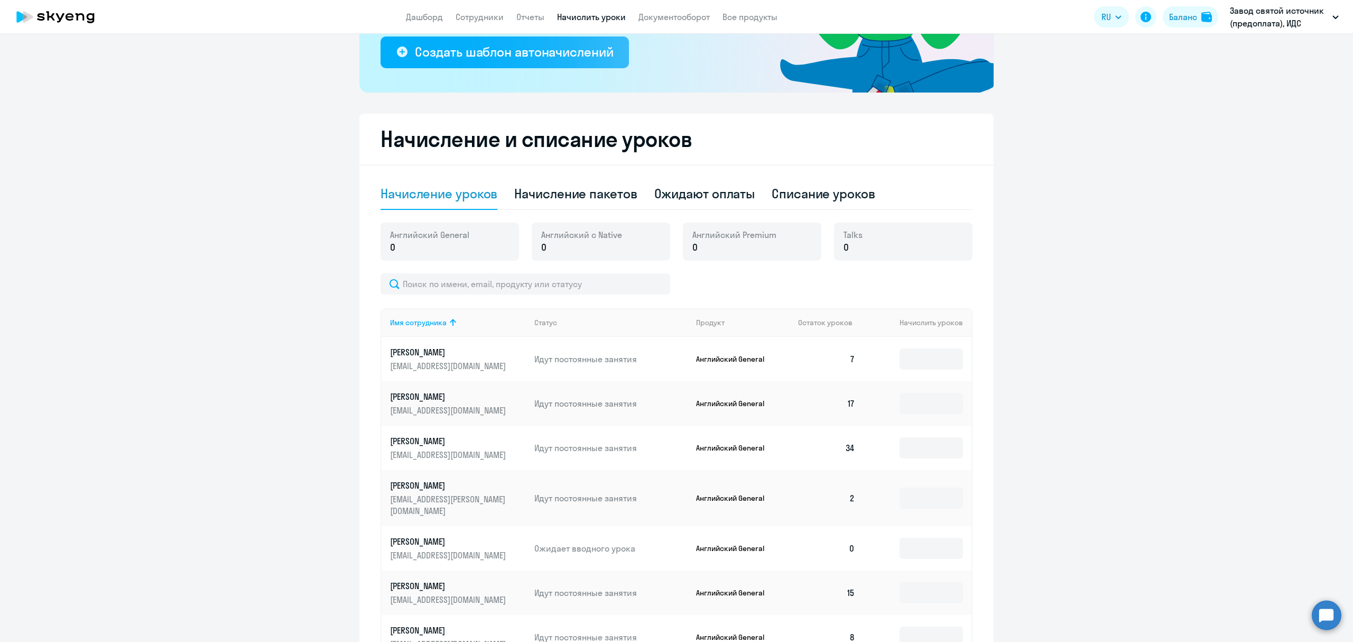
scroll to position [211, 0]
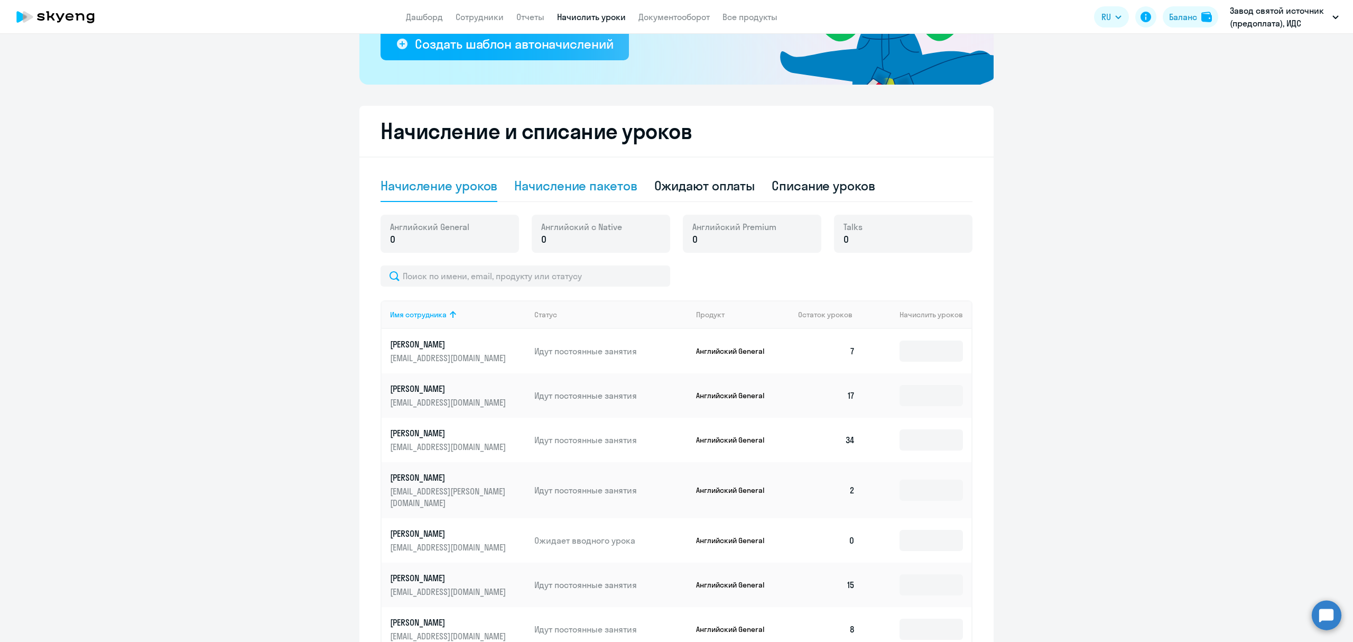
click at [561, 182] on div "Начисление пакетов" at bounding box center [575, 185] width 123 height 17
select select "10"
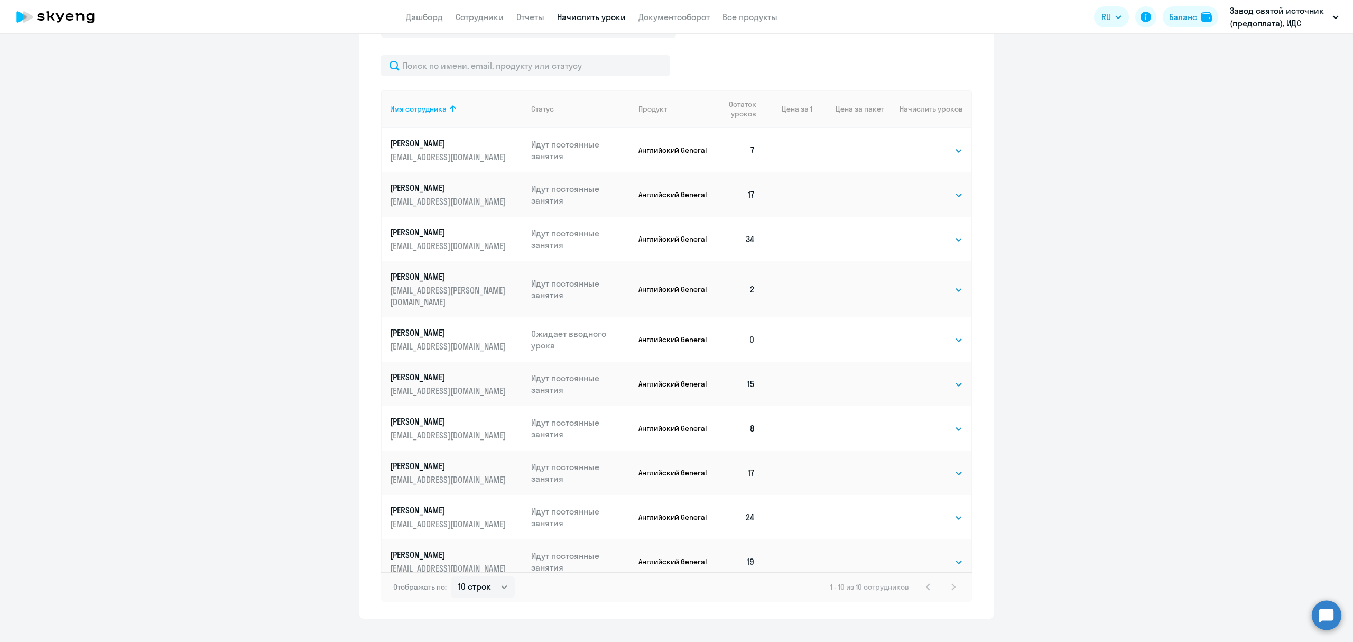
scroll to position [474, 0]
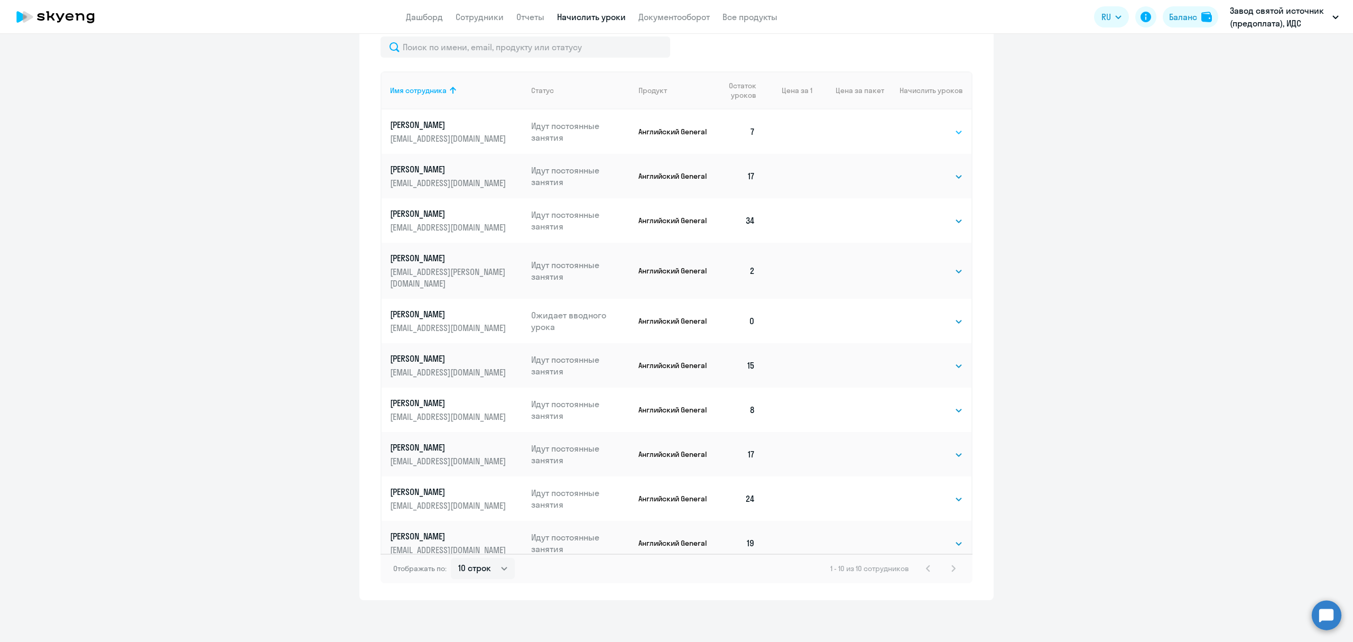
click at [954, 129] on select "Выбрать 4 8 16 32 64 96 128" at bounding box center [941, 132] width 43 height 13
click at [920, 126] on select "Выбрать 4 8 16 32 64 96 128" at bounding box center [941, 132] width 43 height 13
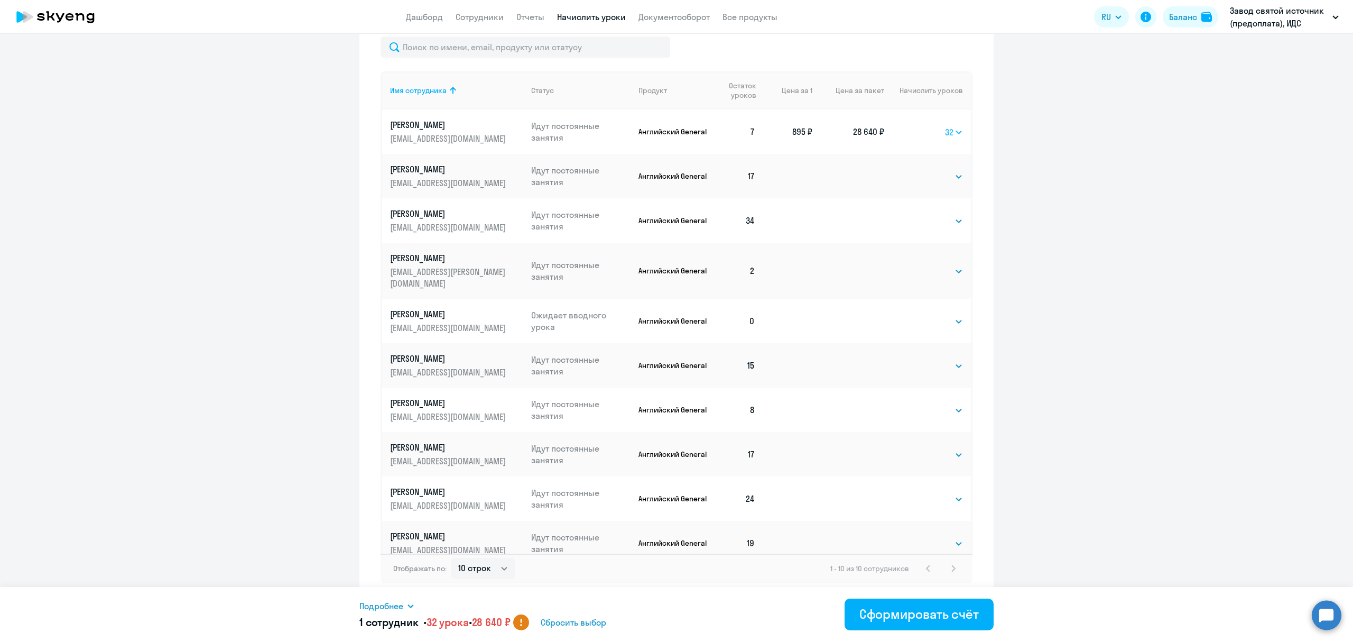
click at [950, 127] on select "Выбрать 4 8 16 32 64 96 128" at bounding box center [954, 132] width 18 height 13
click at [945, 126] on select "Выбрать 4 8 16 32 64 96 128" at bounding box center [954, 132] width 18 height 13
click at [950, 130] on select "Выбрать 4 8 16 32 64 96 128" at bounding box center [956, 132] width 14 height 13
select select "32"
click at [949, 126] on select "Выбрать 4 8 16 32 64 96 128" at bounding box center [956, 132] width 14 height 13
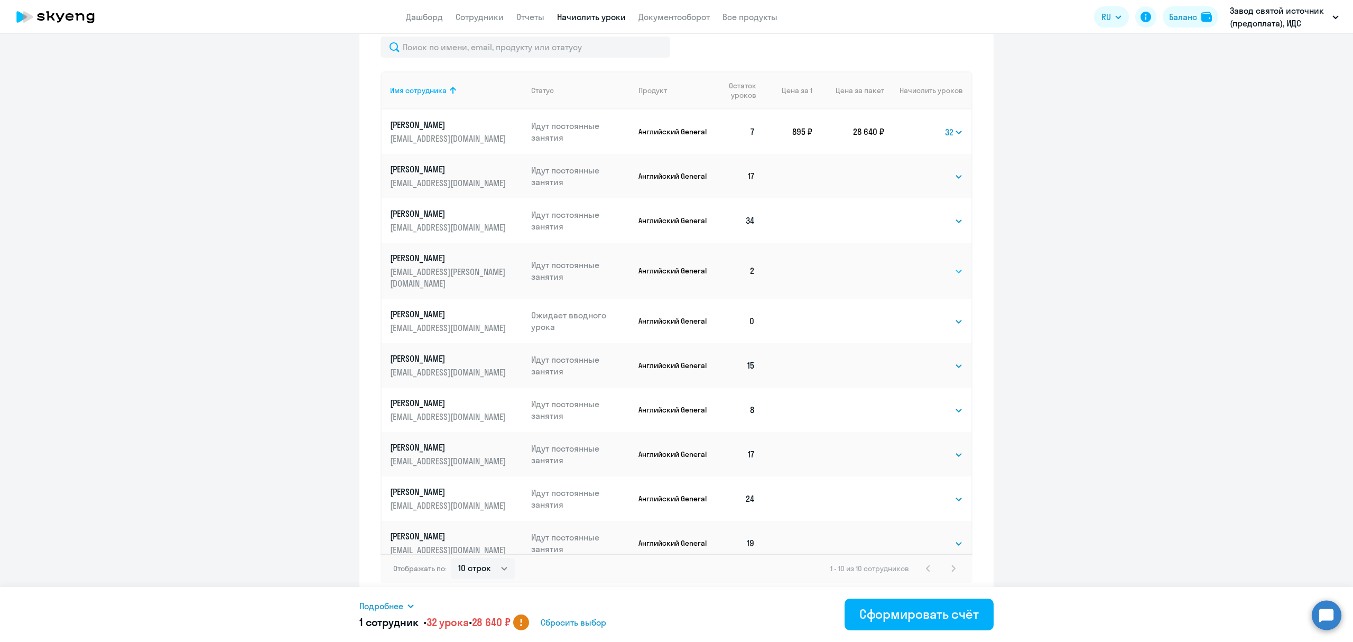
click at [954, 265] on select "Выбрать 4 8 16 32 64 96 128" at bounding box center [941, 271] width 43 height 13
select select "32"
click at [920, 265] on select "Выбрать 4 8 16 32 64 96 128" at bounding box center [941, 271] width 43 height 13
click at [925, 569] on div "1 - 10 из 10 сотрудников" at bounding box center [895, 568] width 130 height 13
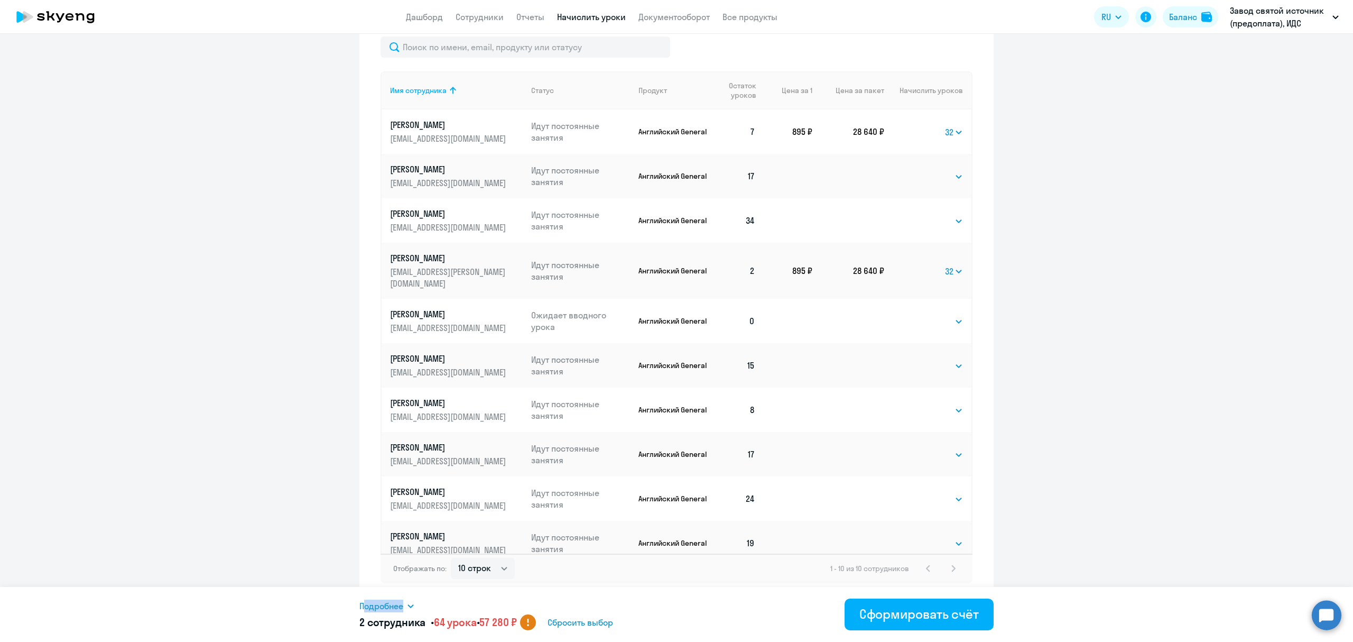
drag, startPoint x: 925, startPoint y: 569, endPoint x: 922, endPoint y: 546, distance: 22.8
click at [924, 568] on div "1 - 10 из 10 сотрудников" at bounding box center [895, 568] width 130 height 13
click at [957, 315] on select "Выбрать 4 8 16 32 64 96 128" at bounding box center [941, 321] width 43 height 13
select select "32"
click at [920, 315] on select "Выбрать 4 8 16 32 64 96 128" at bounding box center [941, 321] width 43 height 13
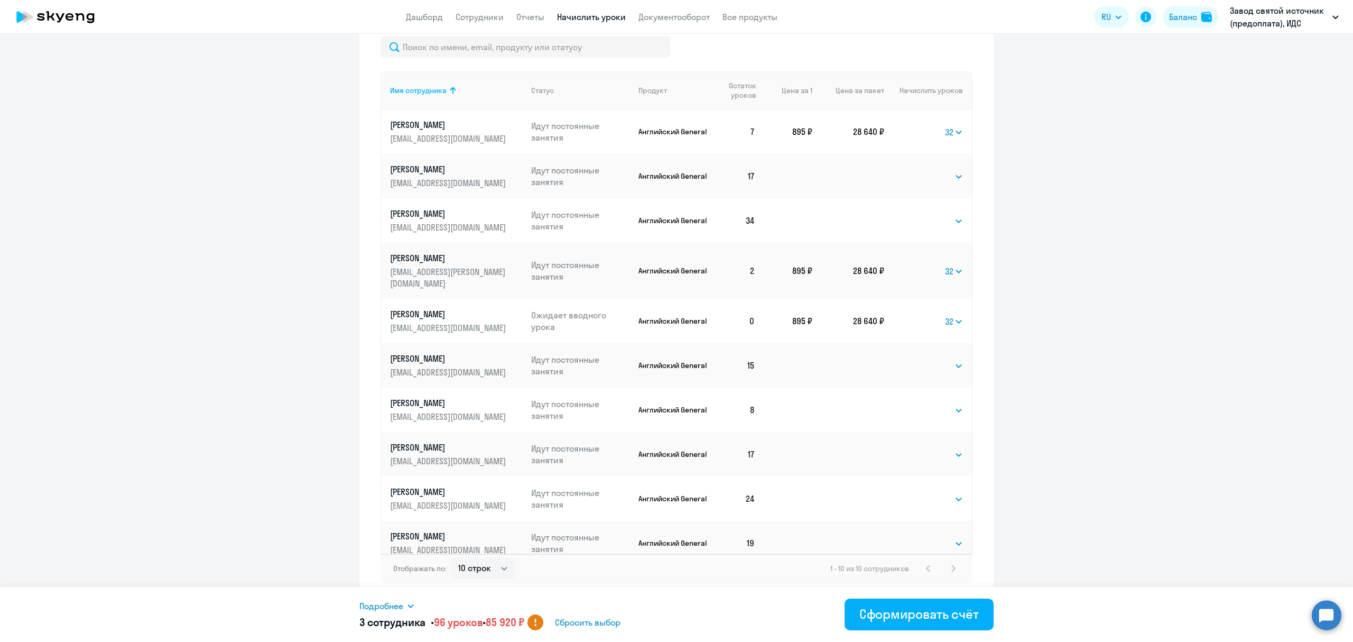
click at [1071, 375] on ng-component "Рекомендуем создать шаблон автоначислений Уроки больше не придётся начислять вр…" at bounding box center [676, 88] width 1353 height 1024
click at [946, 620] on div "Сформировать счёт" at bounding box center [919, 613] width 119 height 17
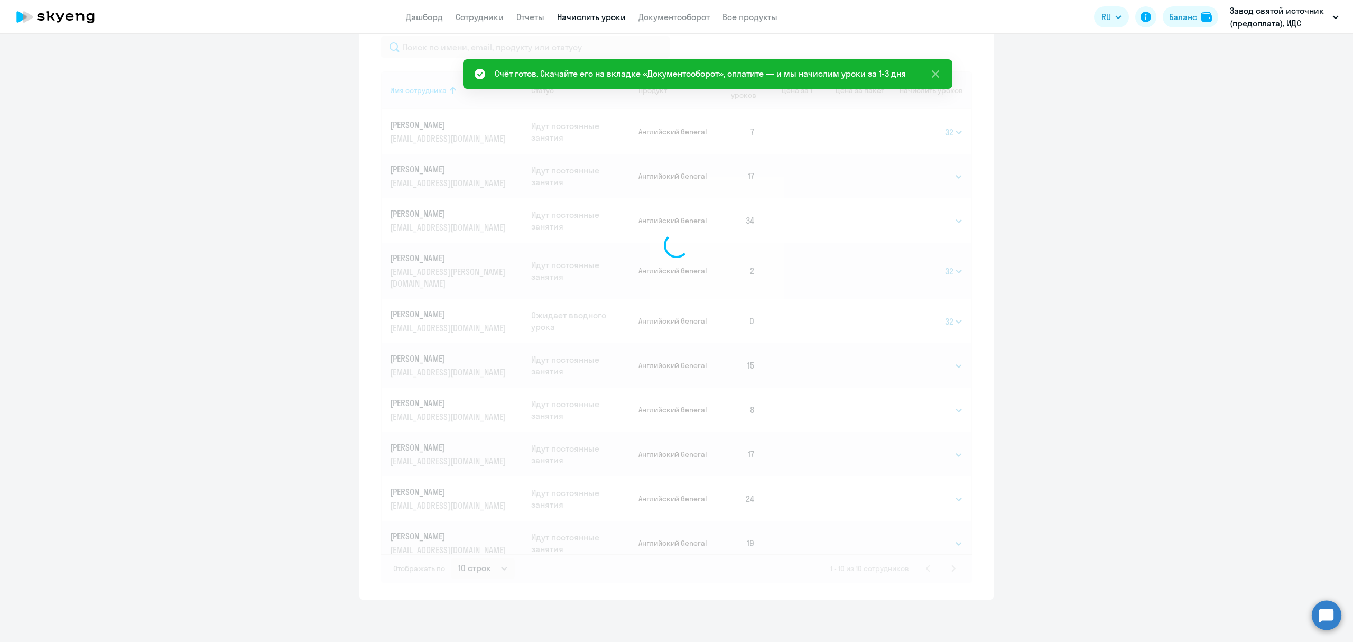
select select
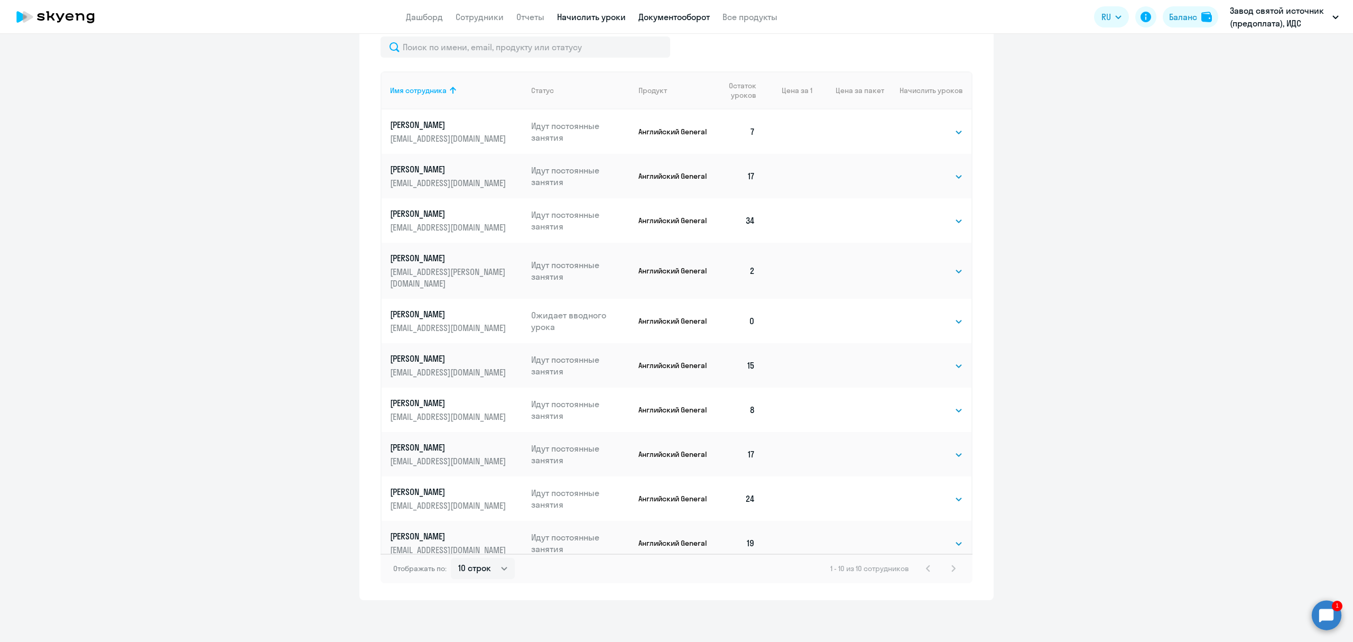
click at [654, 16] on link "Документооборот" at bounding box center [674, 17] width 71 height 11
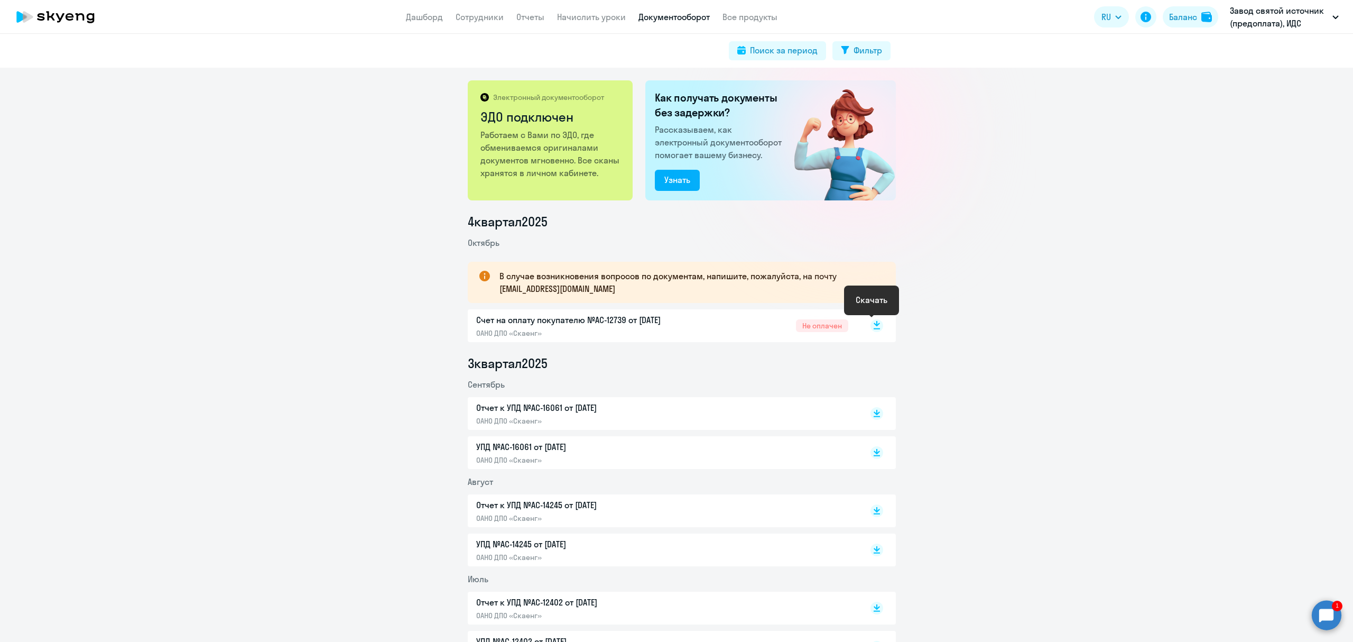
click at [874, 324] on icon at bounding box center [877, 323] width 6 height 5
click at [479, 12] on link "Сотрудники" at bounding box center [480, 17] width 48 height 11
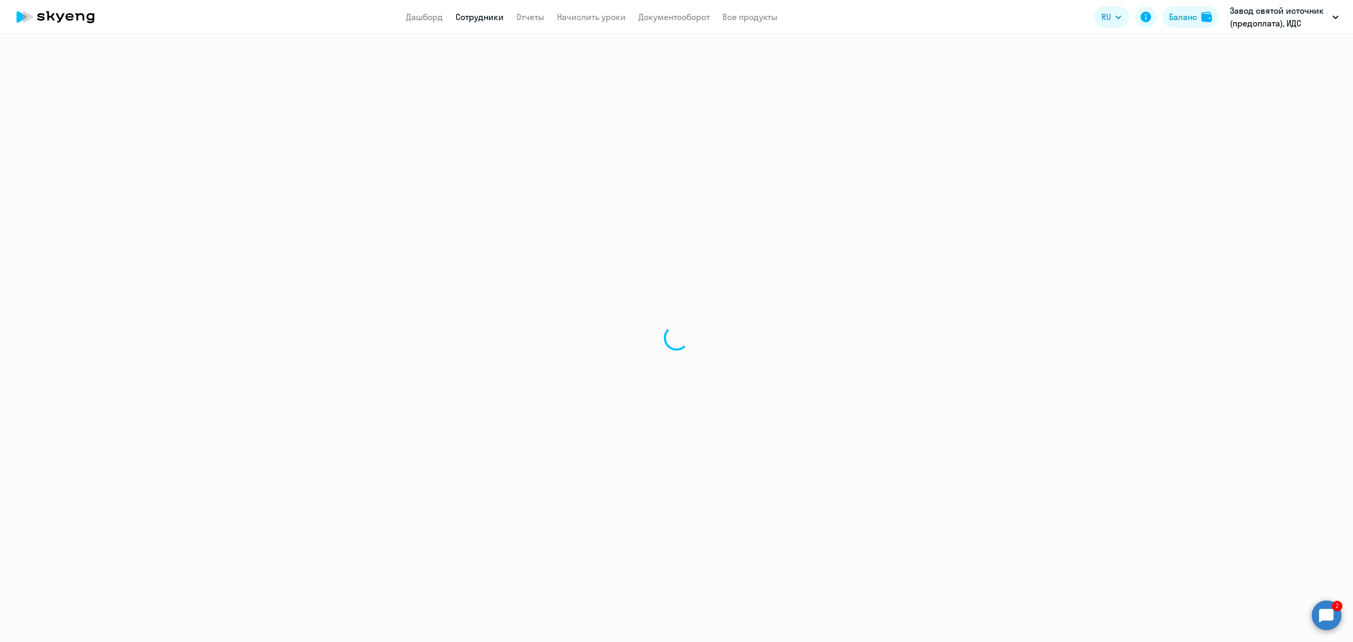
select select "30"
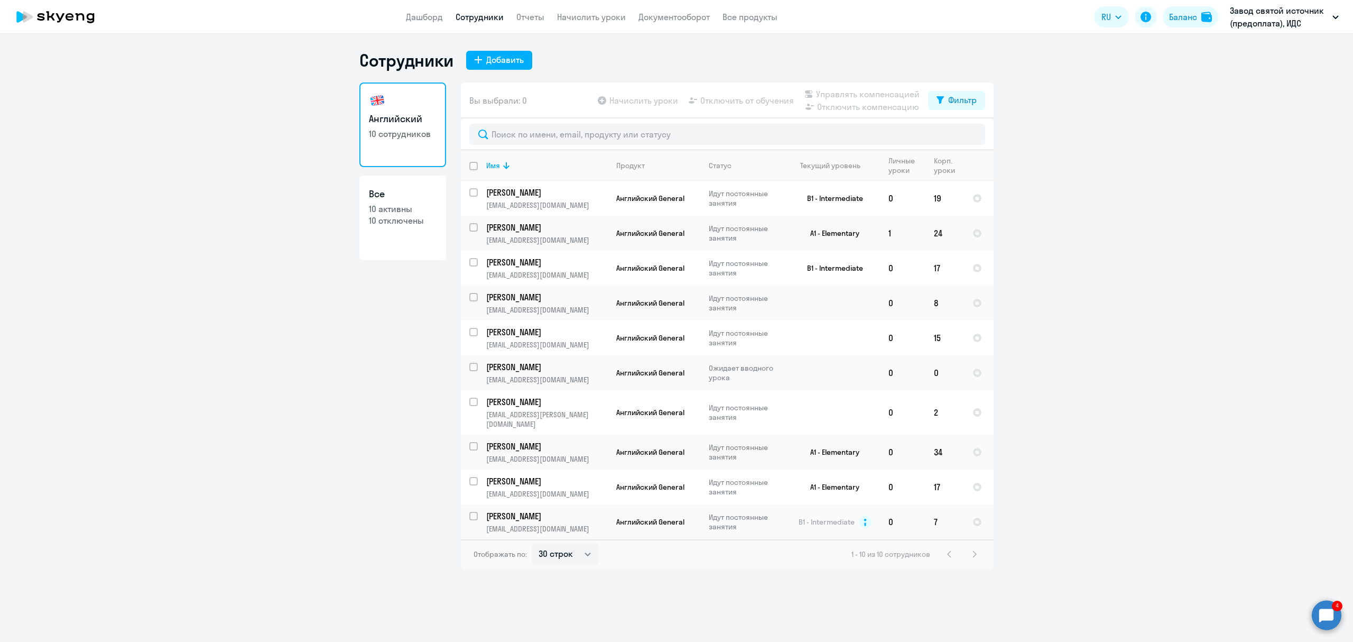
click at [1331, 615] on circle at bounding box center [1327, 615] width 30 height 30
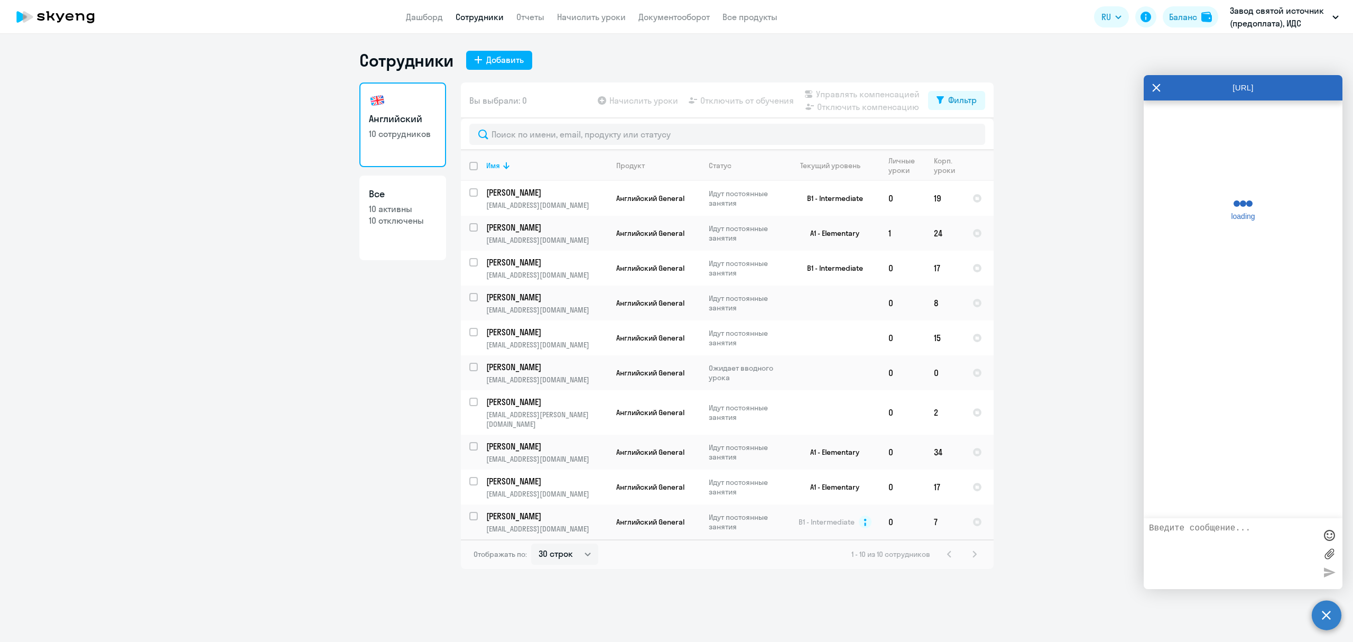
scroll to position [2361, 0]
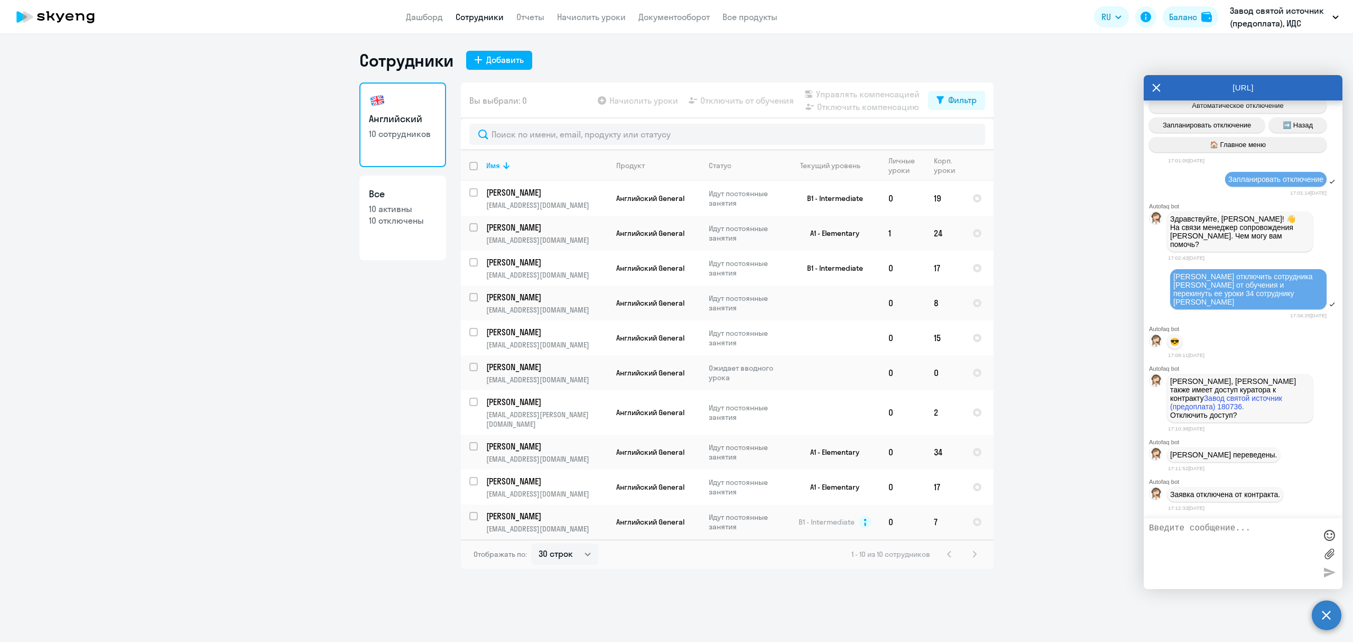
click at [1292, 419] on p "[PERSON_NAME], [PERSON_NAME] также имеет доступ куратора к контракту Завод свят…" at bounding box center [1240, 398] width 140 height 42
drag, startPoint x: 1292, startPoint y: 415, endPoint x: 1286, endPoint y: 430, distance: 16.1
click at [1286, 430] on div "17:10:38[DATE]" at bounding box center [1255, 428] width 174 height 10
click at [1286, 417] on p "[PERSON_NAME], [PERSON_NAME] также имеет доступ куратора к контракту Завод свят…" at bounding box center [1240, 398] width 140 height 42
click at [1286, 413] on p "[PERSON_NAME], [PERSON_NAME] также имеет доступ куратора к контракту Завод свят…" at bounding box center [1240, 398] width 140 height 42
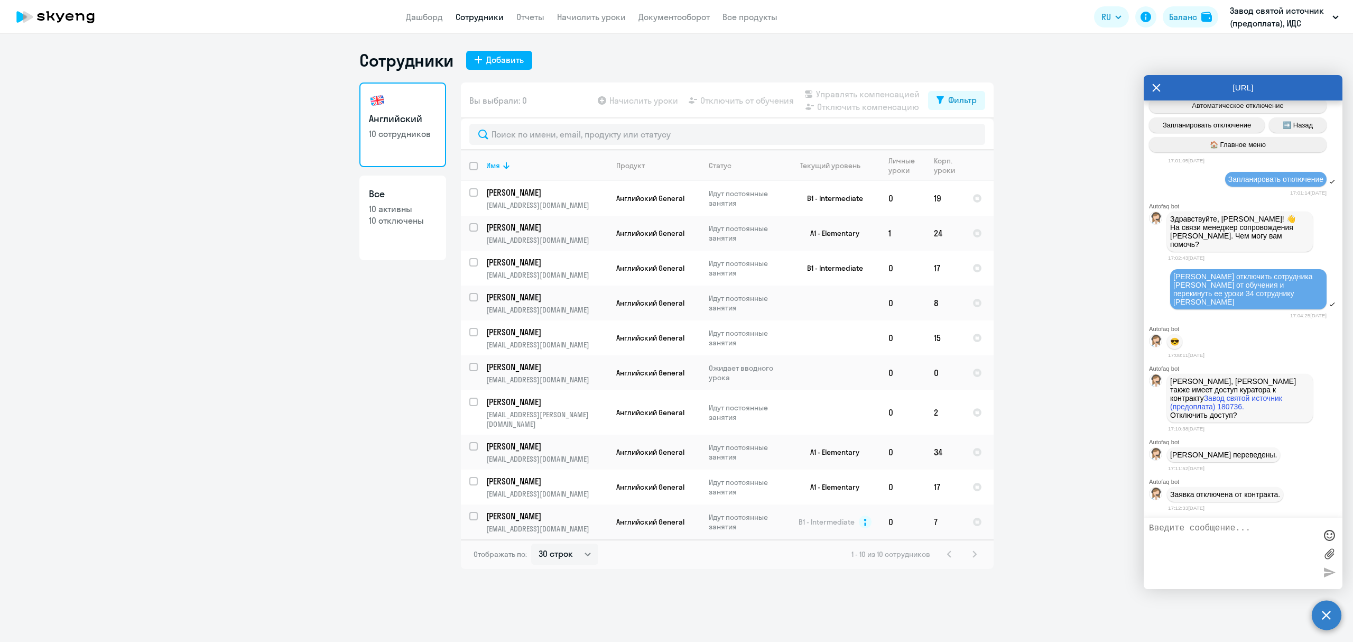
drag, startPoint x: 1266, startPoint y: 426, endPoint x: 1324, endPoint y: 434, distance: 59.3
click at [1324, 433] on div "Autofaq bot [PERSON_NAME], [PERSON_NAME] также имеет доступ куратора к контракт…" at bounding box center [1243, 399] width 199 height 68
click at [1297, 419] on p "[PERSON_NAME], [PERSON_NAME] также имеет доступ куратора к контракту Завод свят…" at bounding box center [1240, 398] width 140 height 42
click at [1204, 530] on textarea at bounding box center [1232, 553] width 167 height 60
type textarea "У"
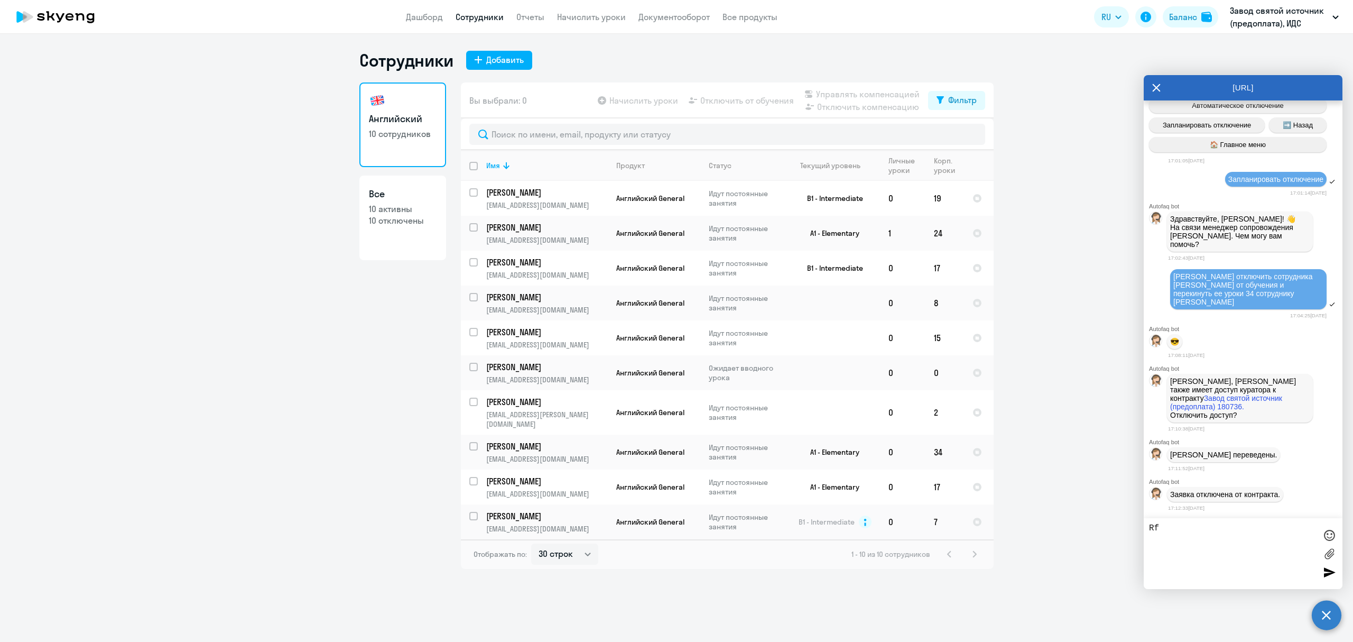
type textarea "R"
type textarea "Как куратора не отключать"
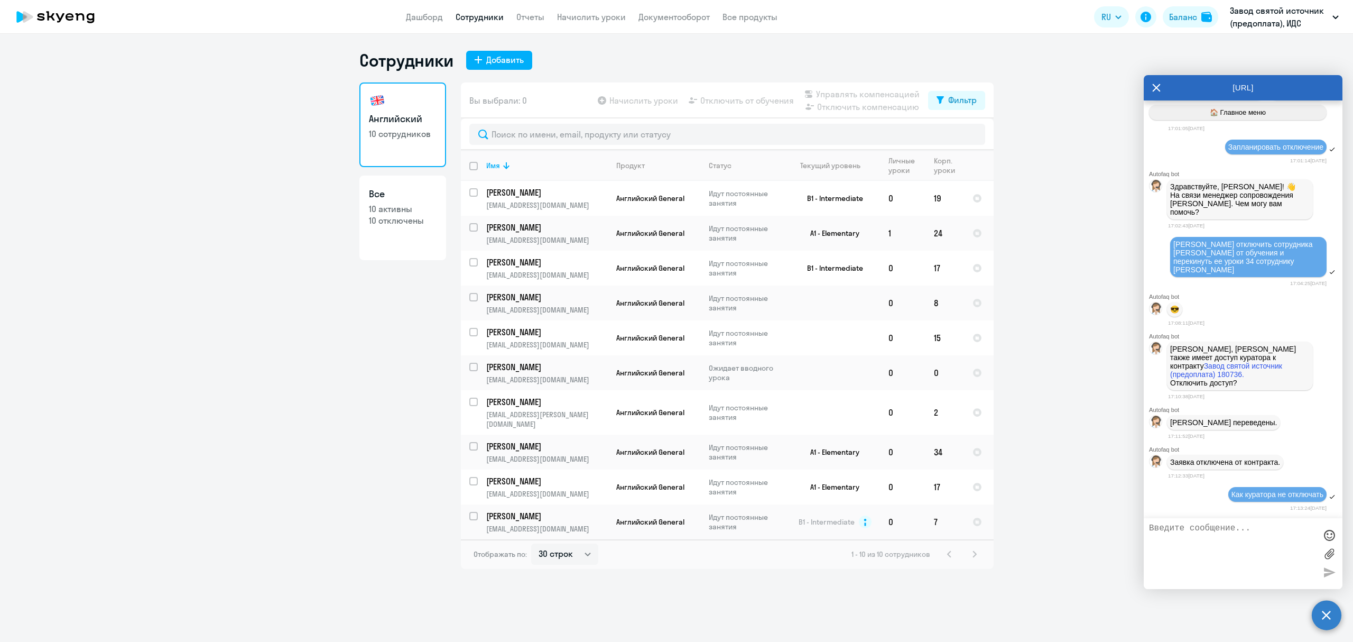
scroll to position [2402, 0]
type textarea "Так же прошу в очередной раз вернуть правильные почты нашим сотрудникам"
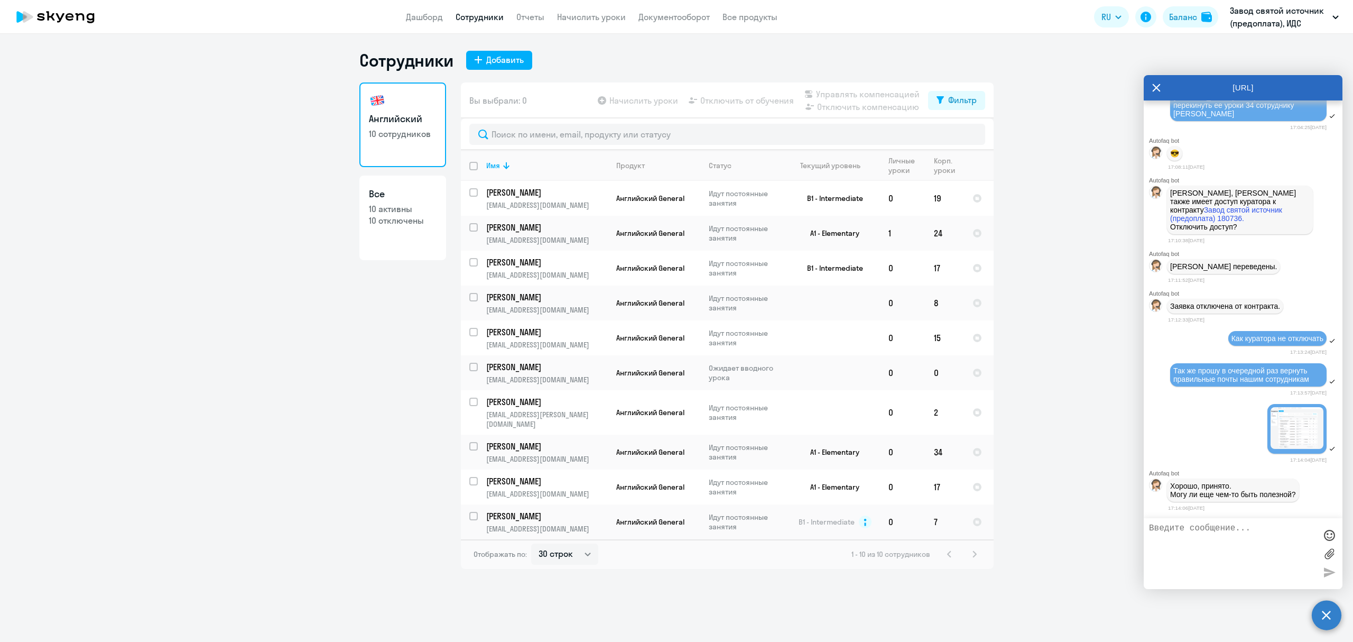
scroll to position [2560, 0]
drag, startPoint x: 1210, startPoint y: 542, endPoint x: 1205, endPoint y: 553, distance: 11.9
click at [1205, 553] on textarea "[PERSON_NAME] и [PERSON_NAME] должны имень корпоративные почты" at bounding box center [1232, 553] width 167 height 60
click at [1236, 567] on textarea "[PERSON_NAME] и [PERSON_NAME] должны иметь корпоративные почты" at bounding box center [1232, 553] width 167 height 60
type textarea "[PERSON_NAME] и [PERSON_NAME] должны иметь корпоративные почты"
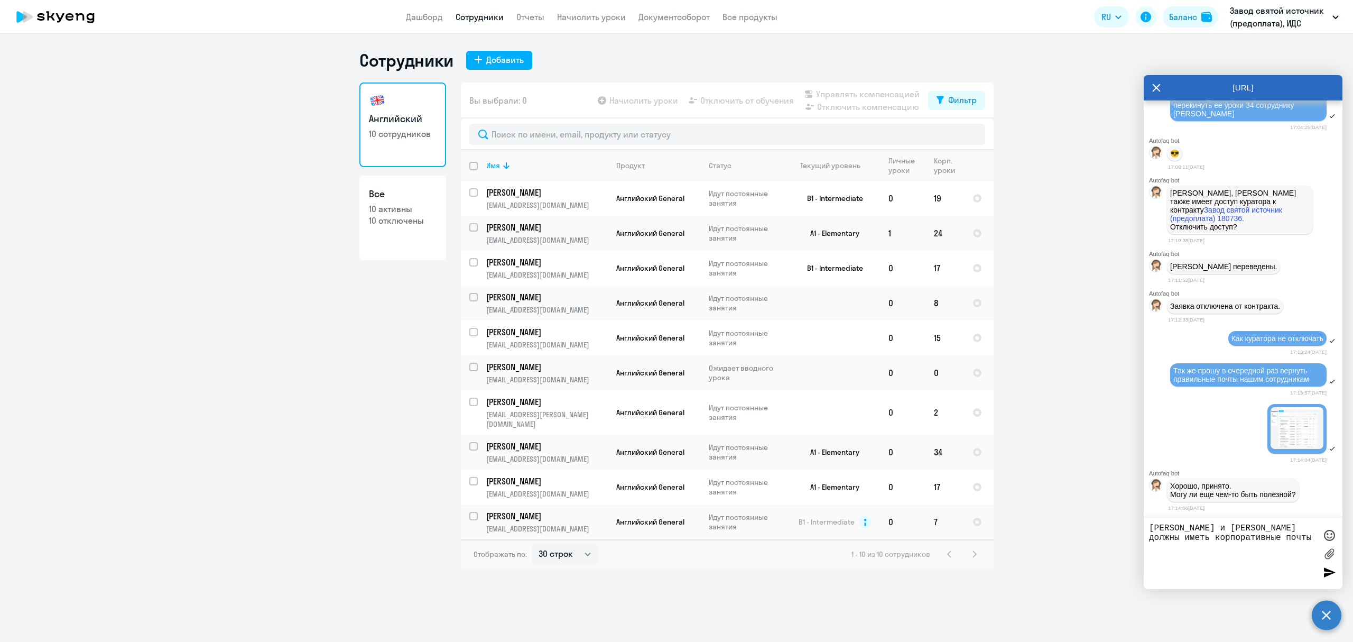
click at [1330, 574] on div at bounding box center [1330, 572] width 16 height 16
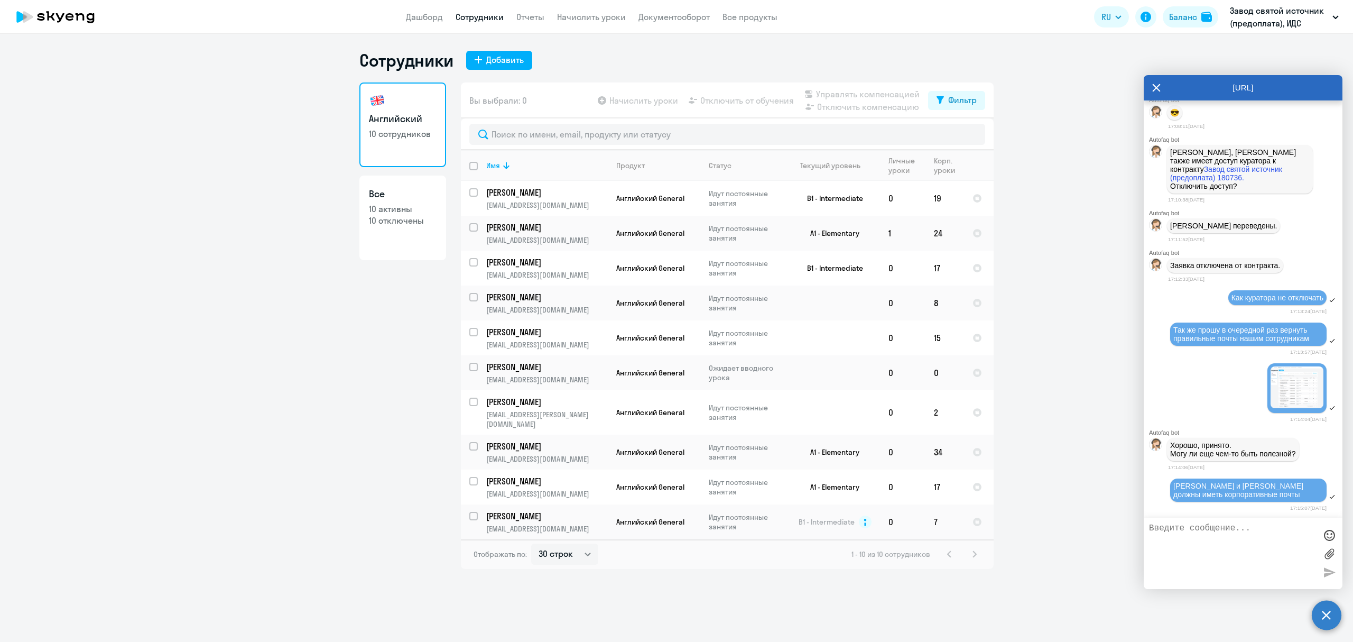
scroll to position [2601, 0]
click at [1188, 527] on textarea at bounding box center [1232, 553] width 167 height 60
click at [1165, 538] on textarea at bounding box center [1232, 553] width 167 height 60
paste textarea "[EMAIL_ADDRESS][DOMAIN_NAME]"
type textarea "[EMAIL_ADDRESS][DOMAIN_NAME]"
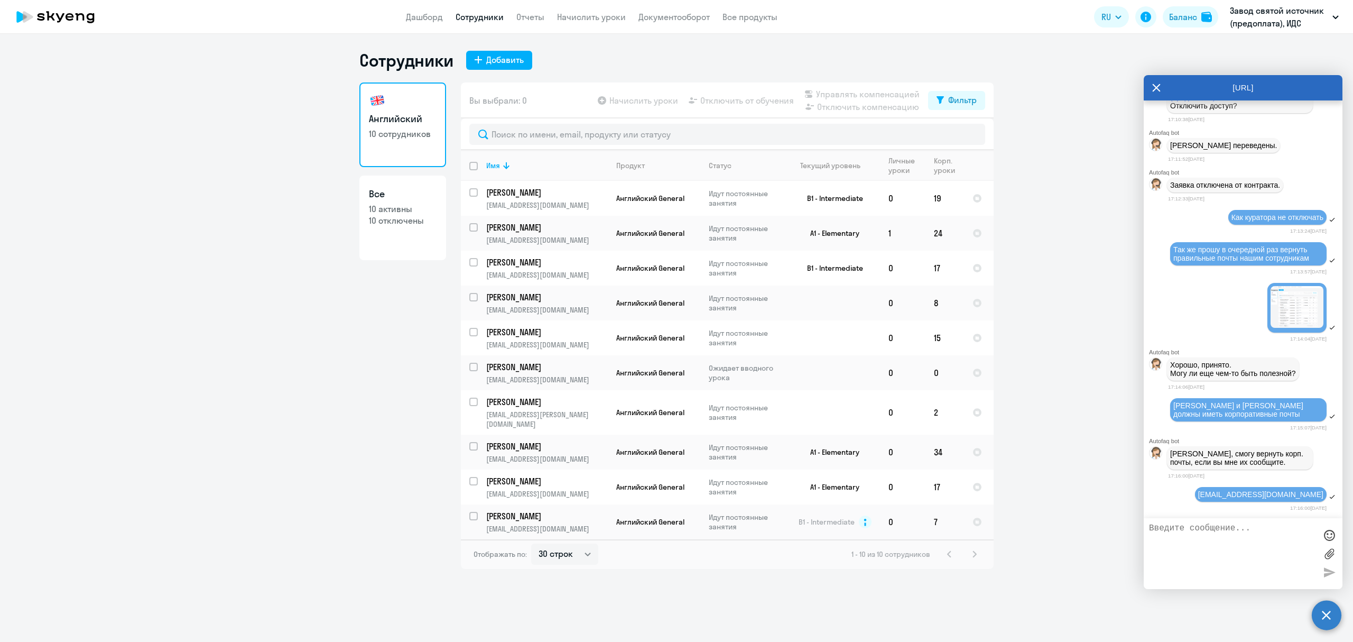
scroll to position [2683, 0]
click at [1216, 527] on textarea at bounding box center [1232, 553] width 167 height 60
paste textarea "[EMAIL_ADDRESS][DOMAIN_NAME]"
type textarea "[EMAIL_ADDRESS][DOMAIN_NAME]"
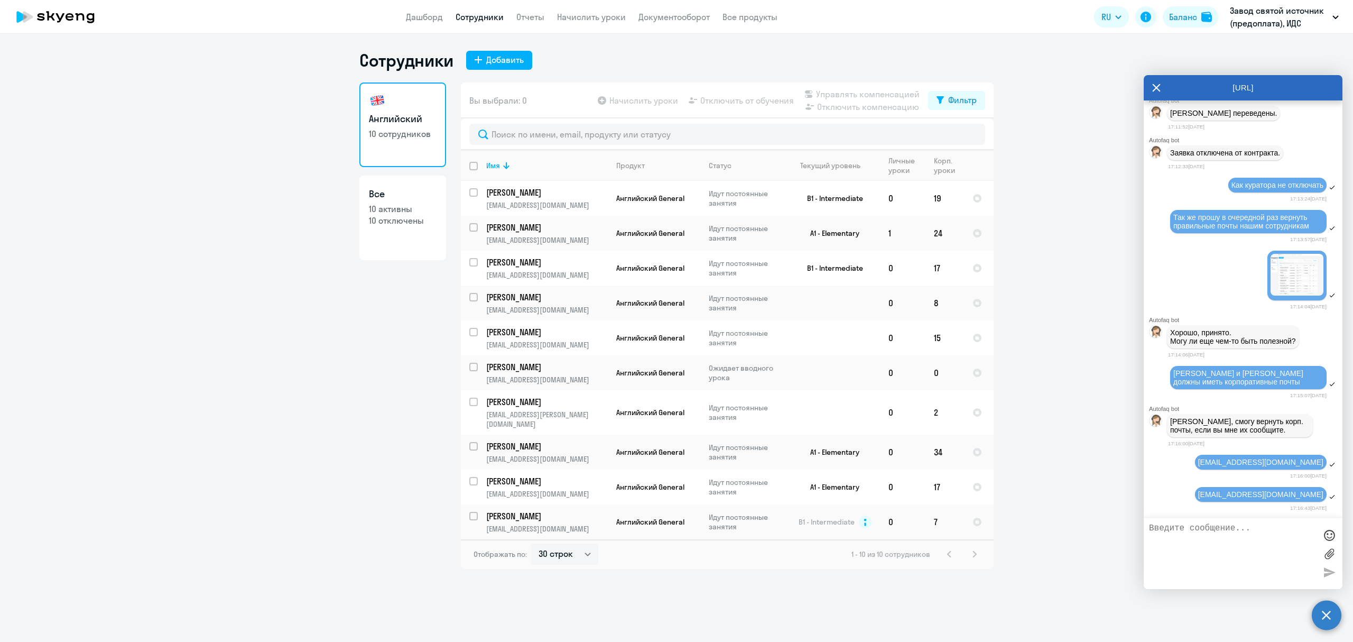
scroll to position [2716, 0]
type textarea "G"
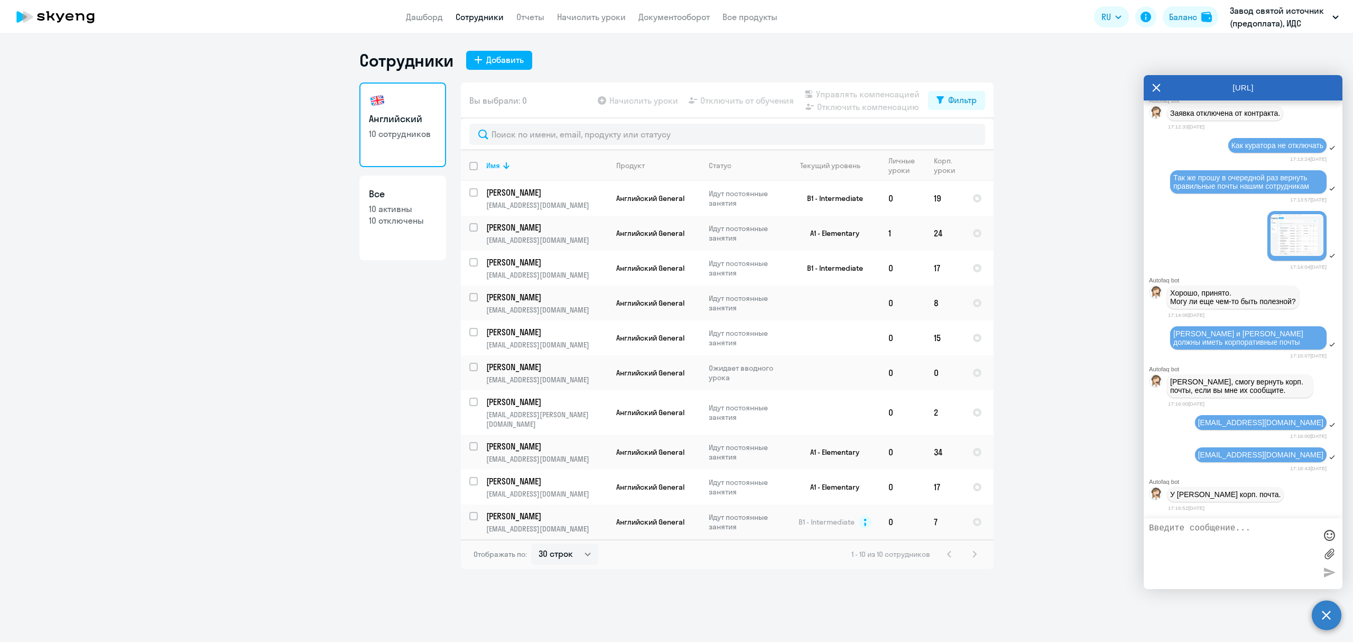
click at [1192, 530] on textarea at bounding box center [1232, 553] width 167 height 60
type textarea "нет"
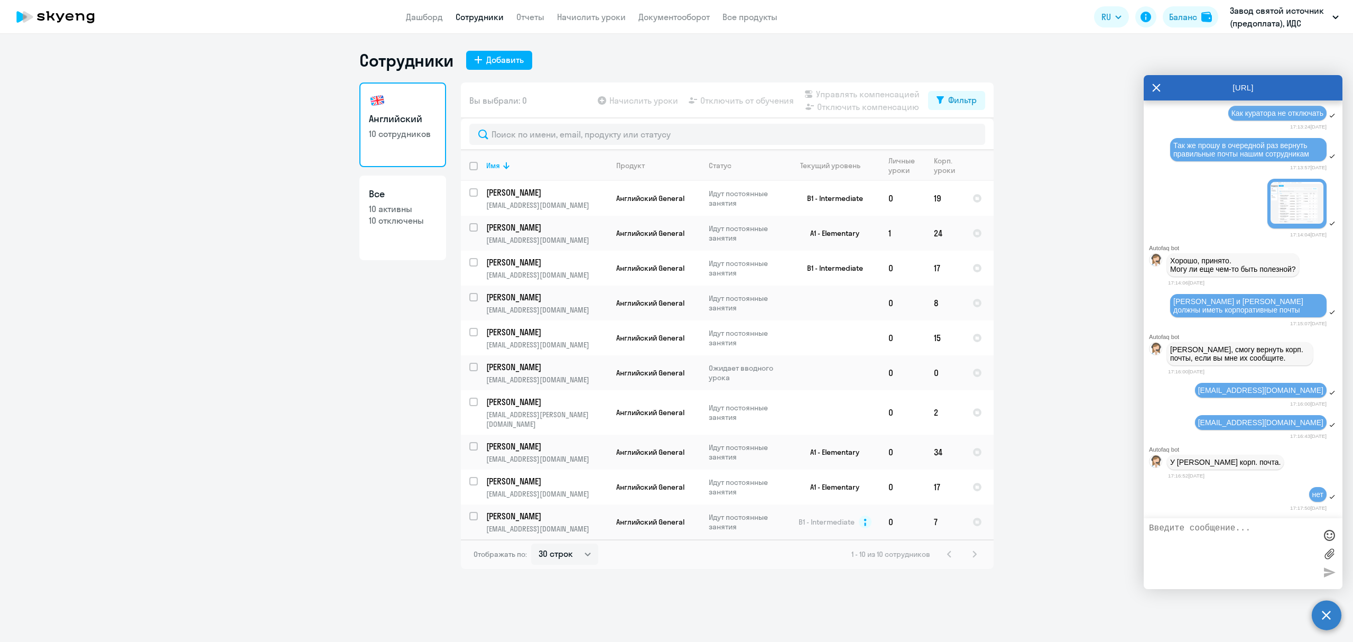
scroll to position [2790, 0]
type textarea "нужна именно та которую я написал"
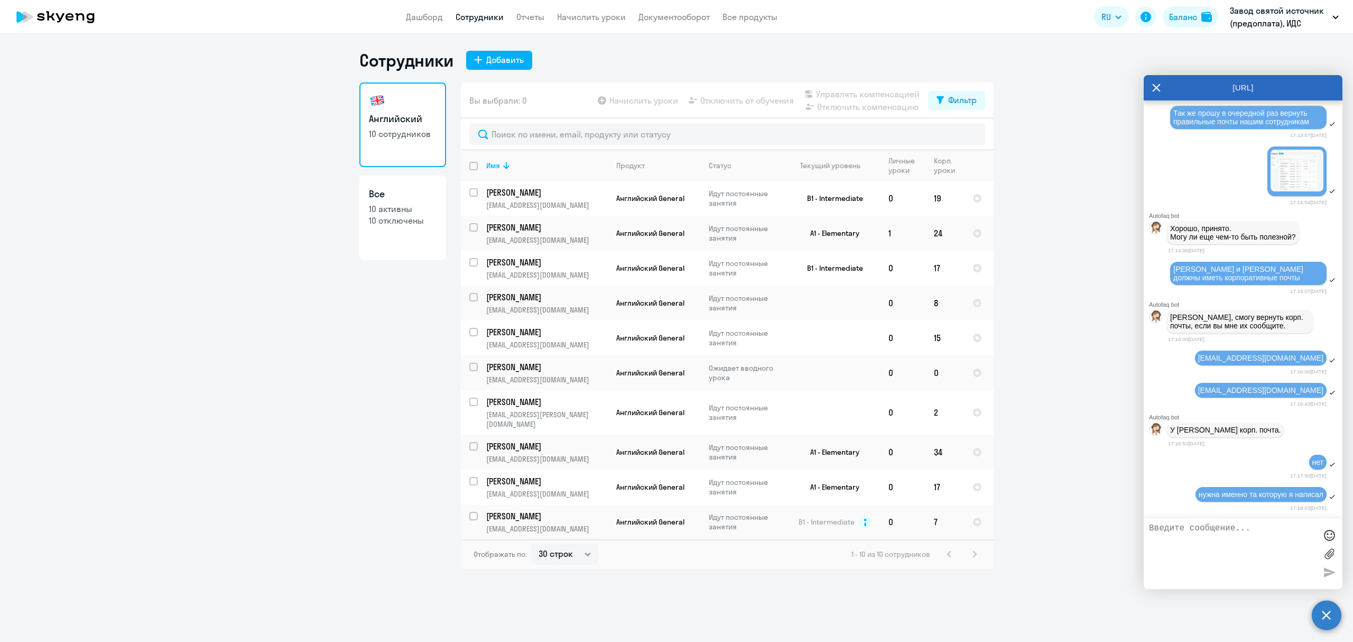
scroll to position [2822, 0]
type textarea "я"
type textarea "Почту [PERSON_NAME] я лично уже корректирую уже не первый раз"
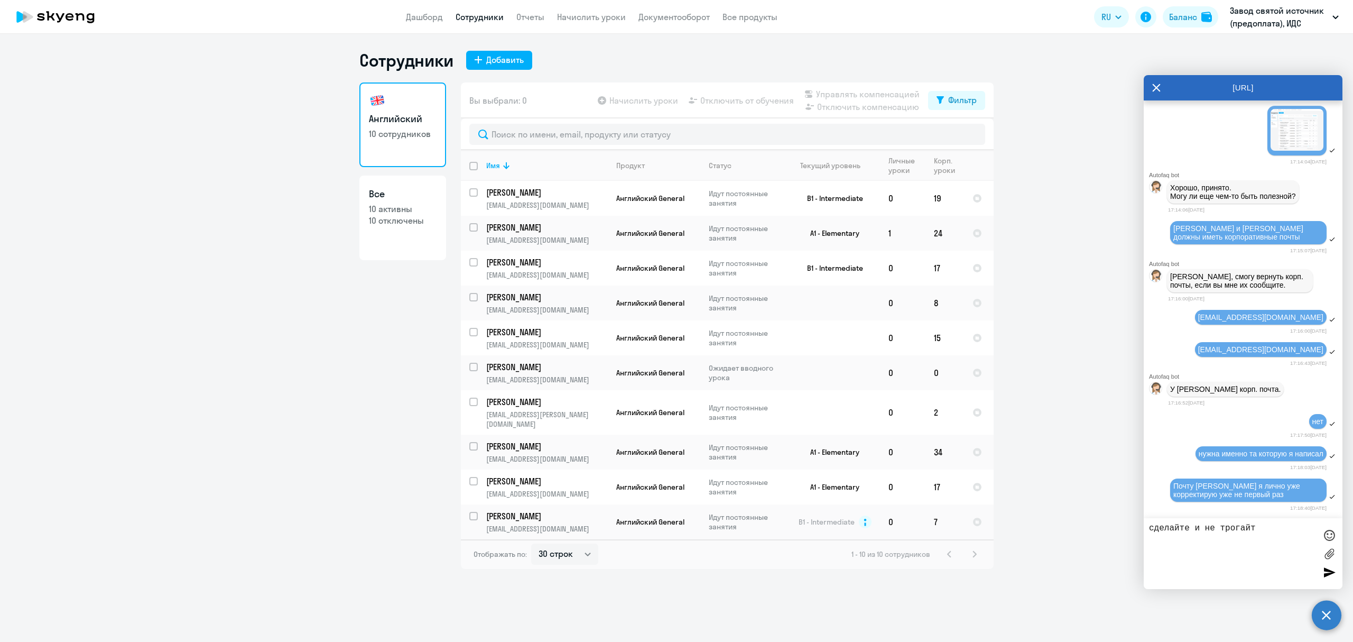
type textarea "сделайте и не трогайте"
